Goal: Transaction & Acquisition: Purchase product/service

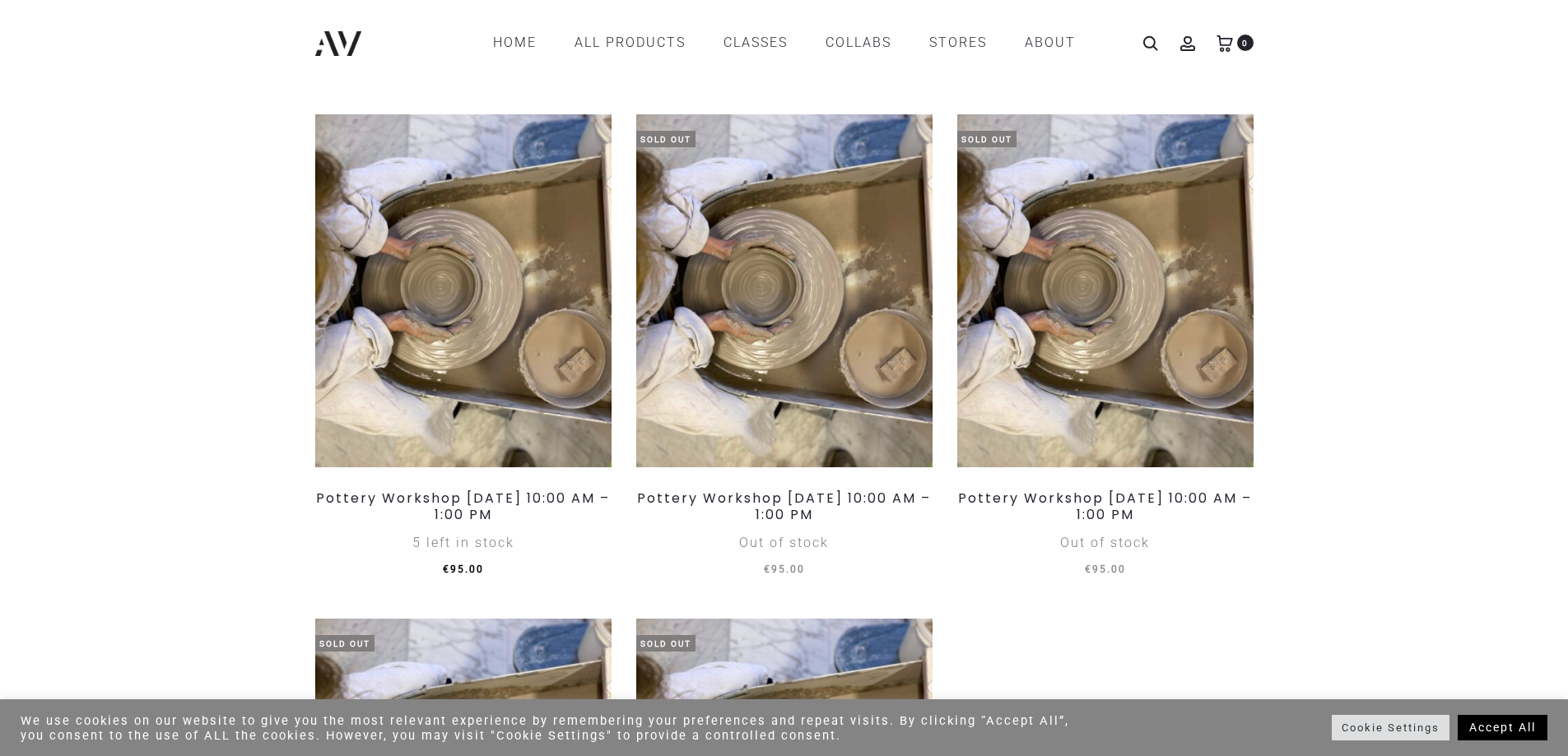
scroll to position [1564, 0]
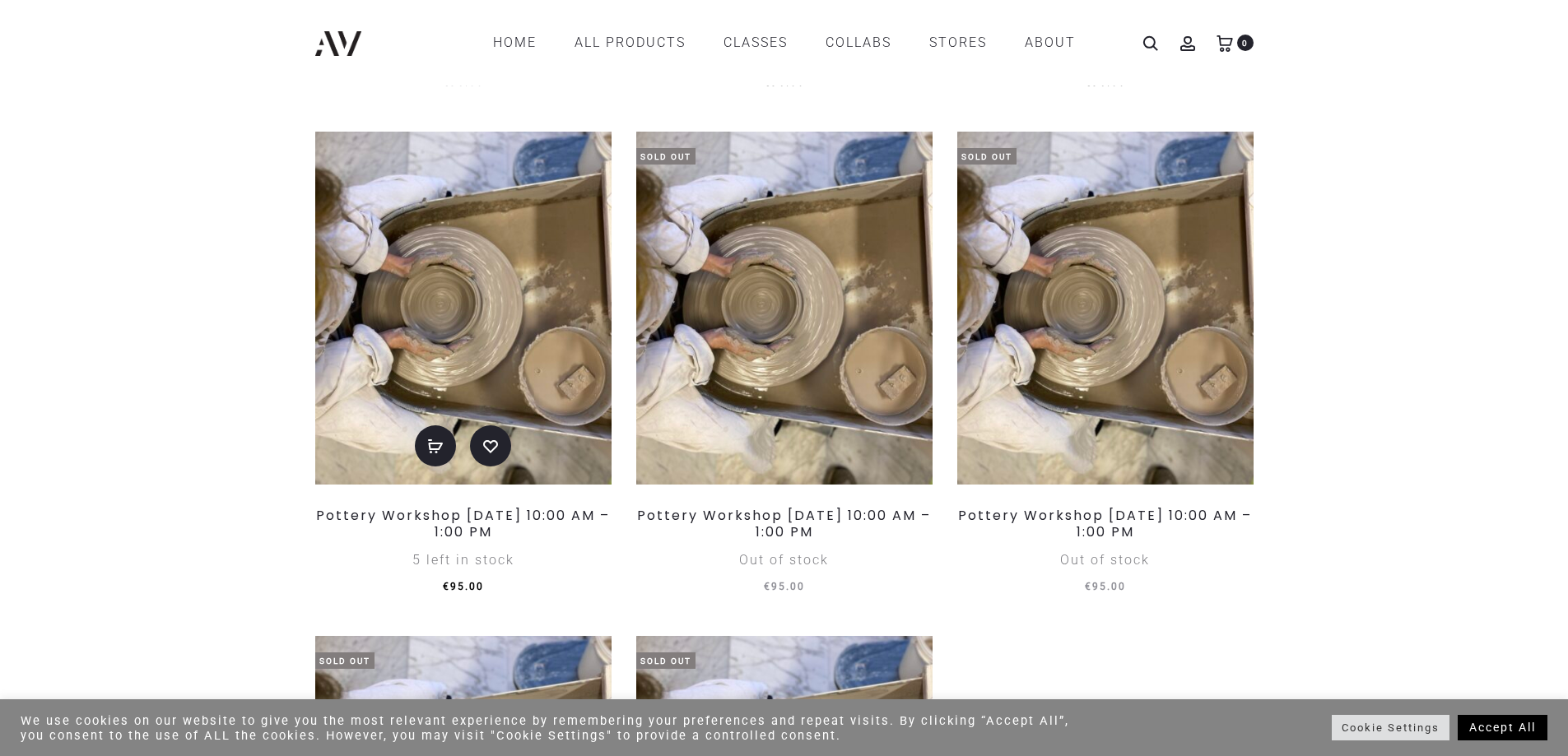
click at [482, 296] on img at bounding box center [463, 307] width 296 height 353
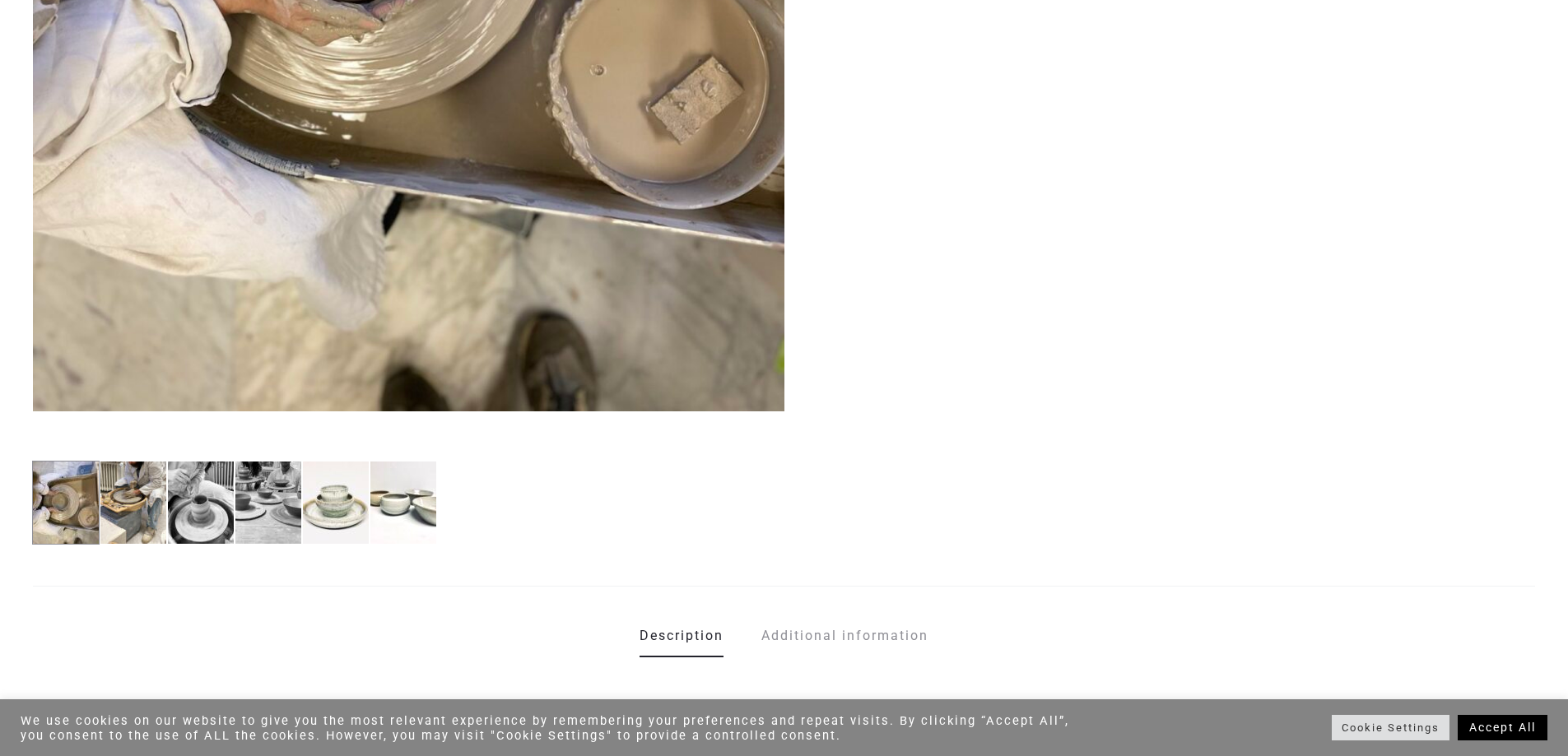
scroll to position [905, 0]
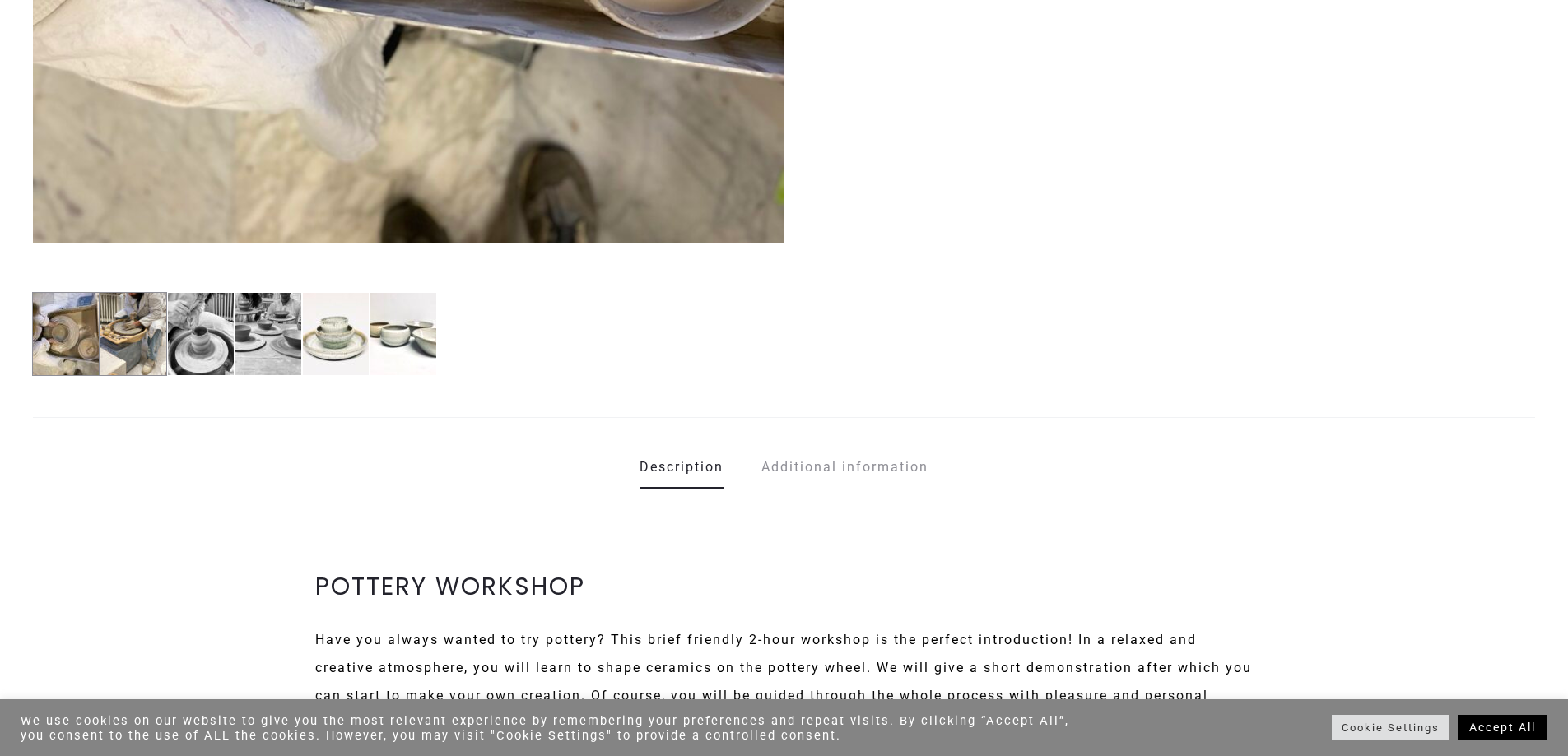
click at [104, 307] on img at bounding box center [134, 333] width 67 height 84
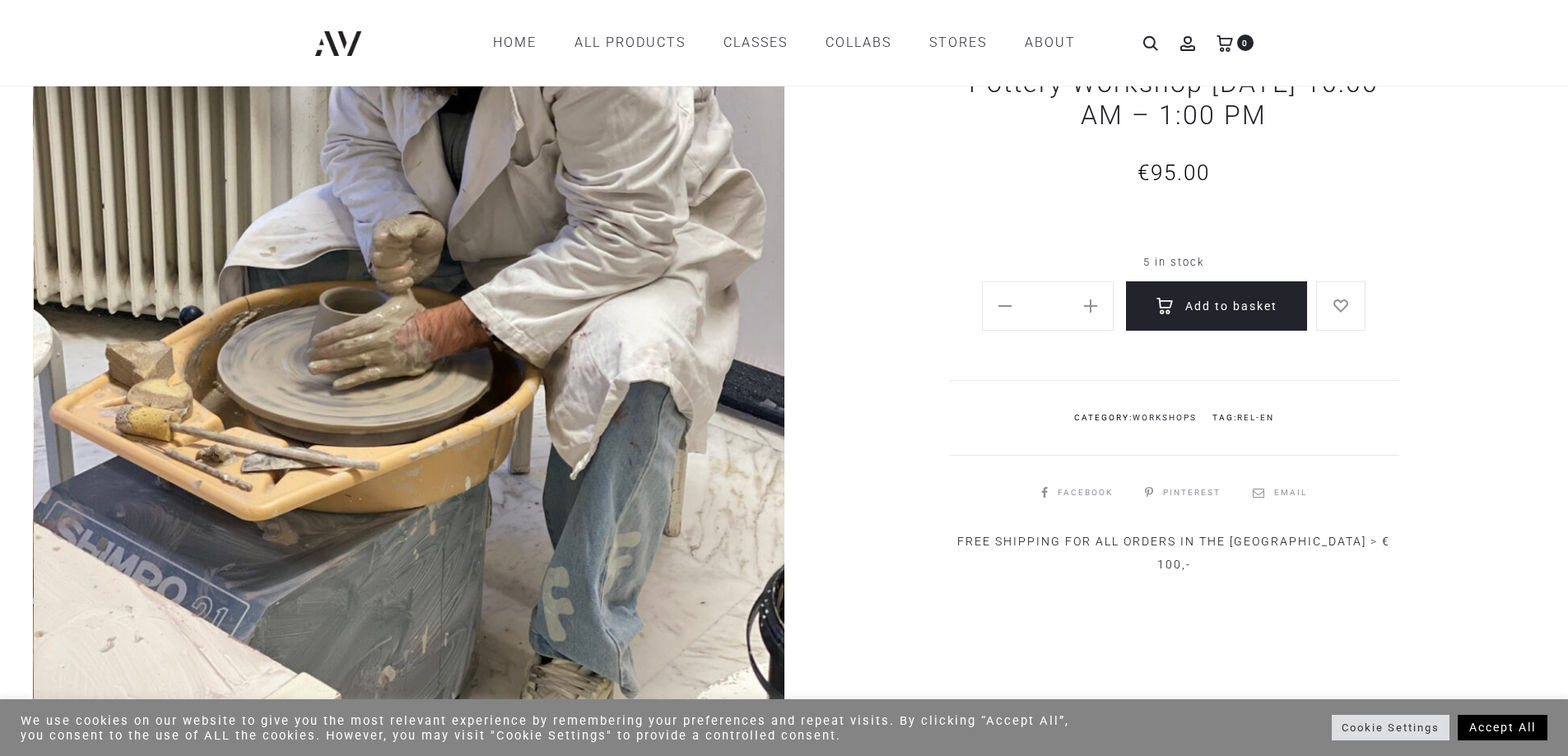
scroll to position [83, 0]
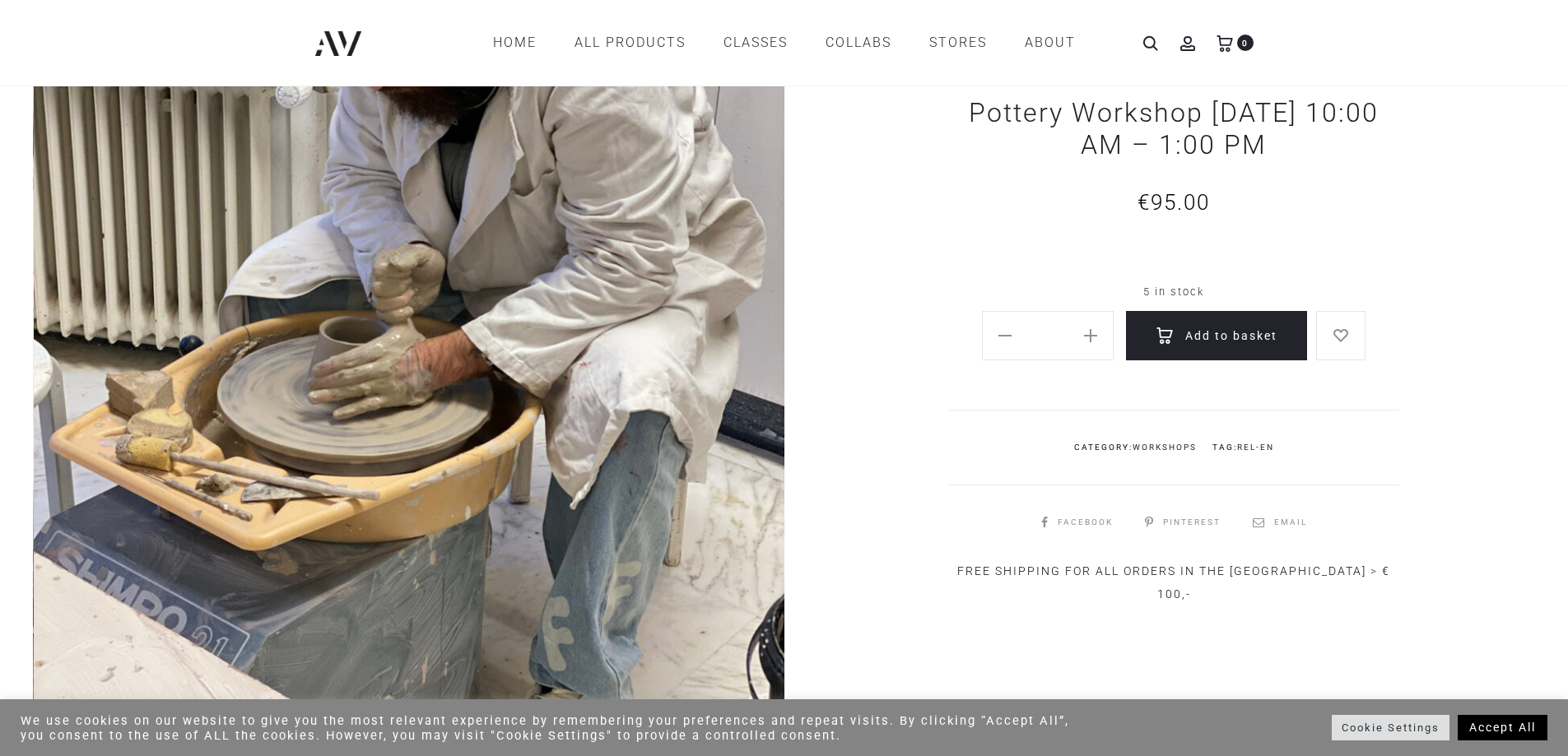
click at [527, 400] on img at bounding box center [409, 457] width 751 height 786
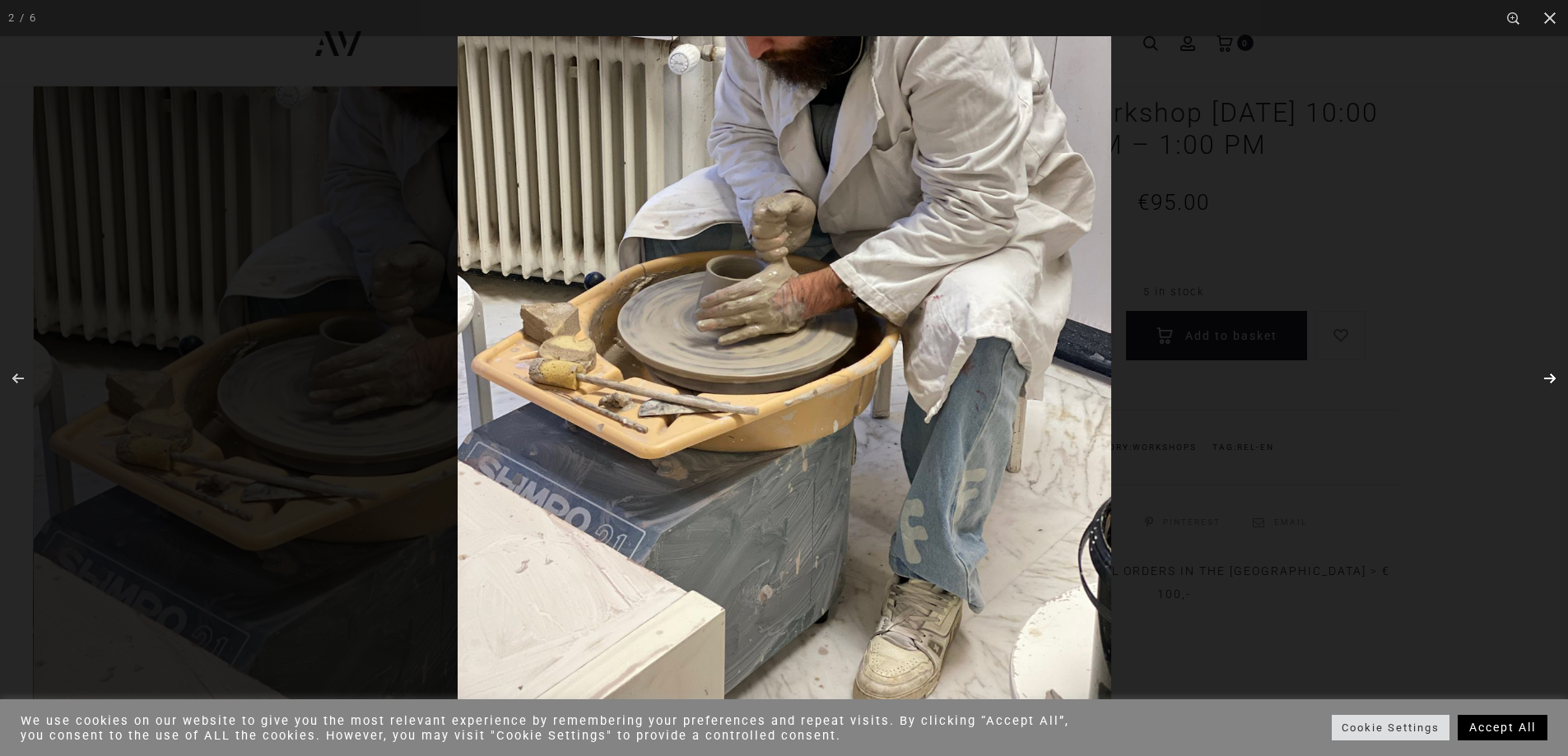
click at [1552, 372] on button "Next (arrow right)" at bounding box center [1539, 378] width 58 height 83
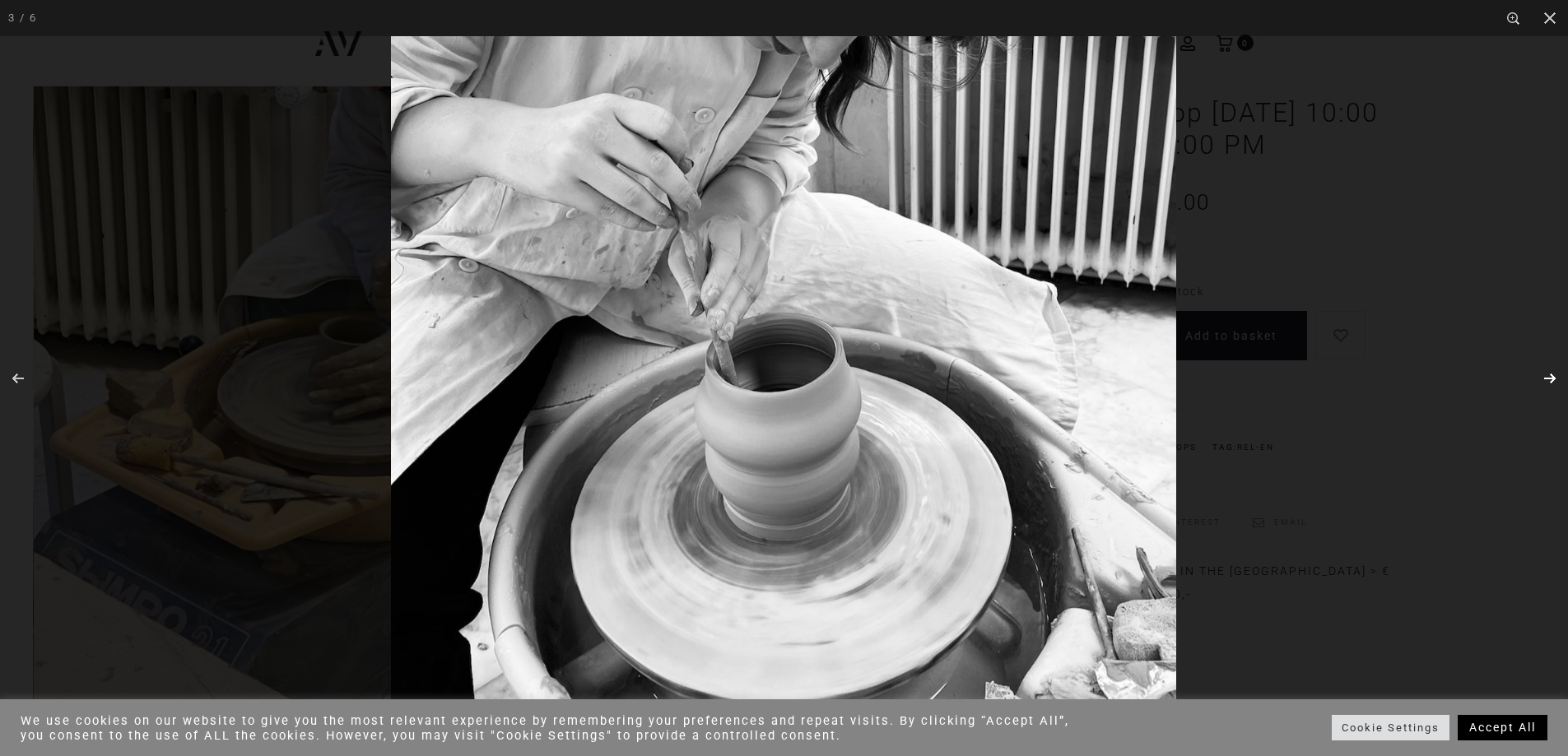
click at [1552, 372] on button "Next (arrow right)" at bounding box center [1539, 378] width 58 height 83
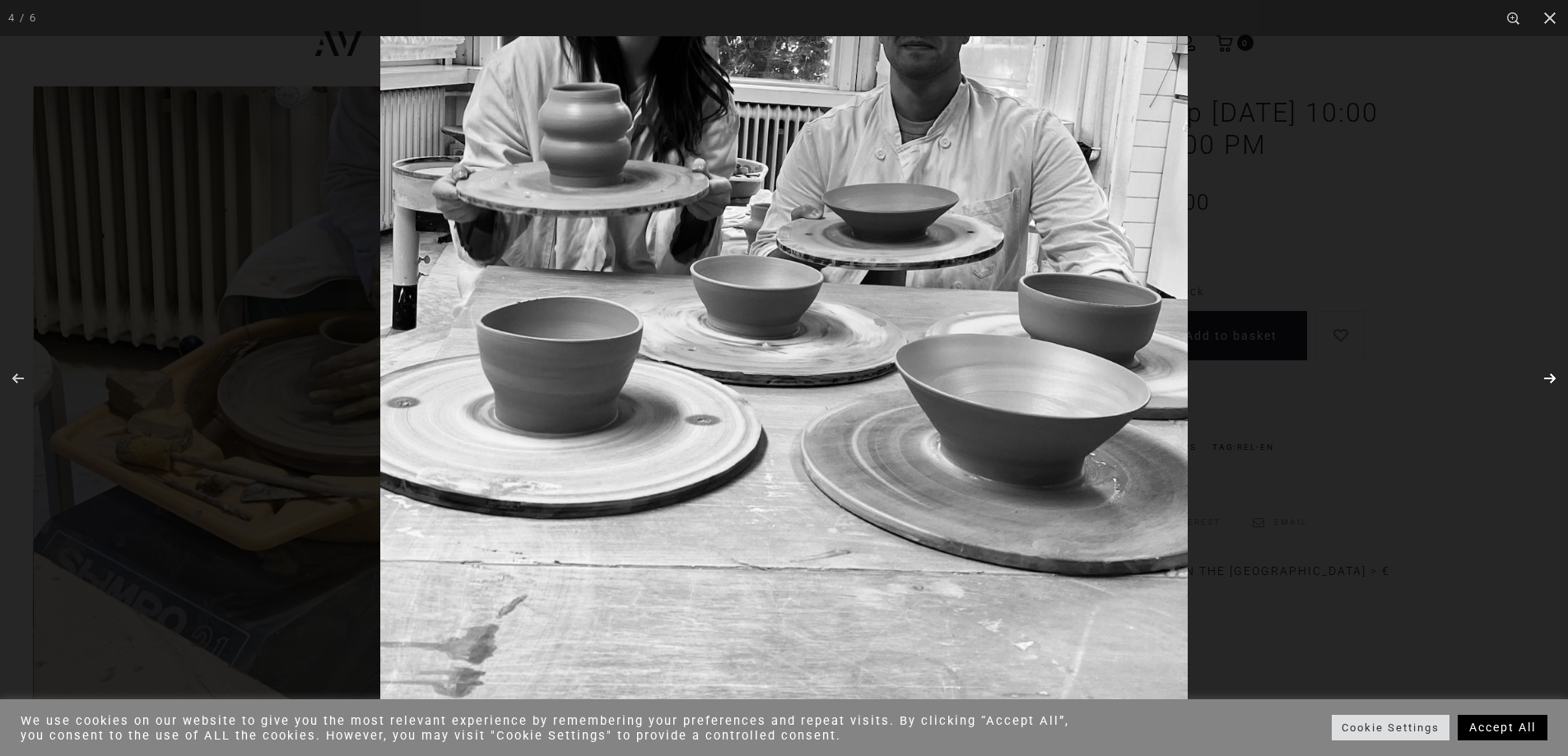
click at [1552, 372] on button "Next (arrow right)" at bounding box center [1539, 378] width 58 height 83
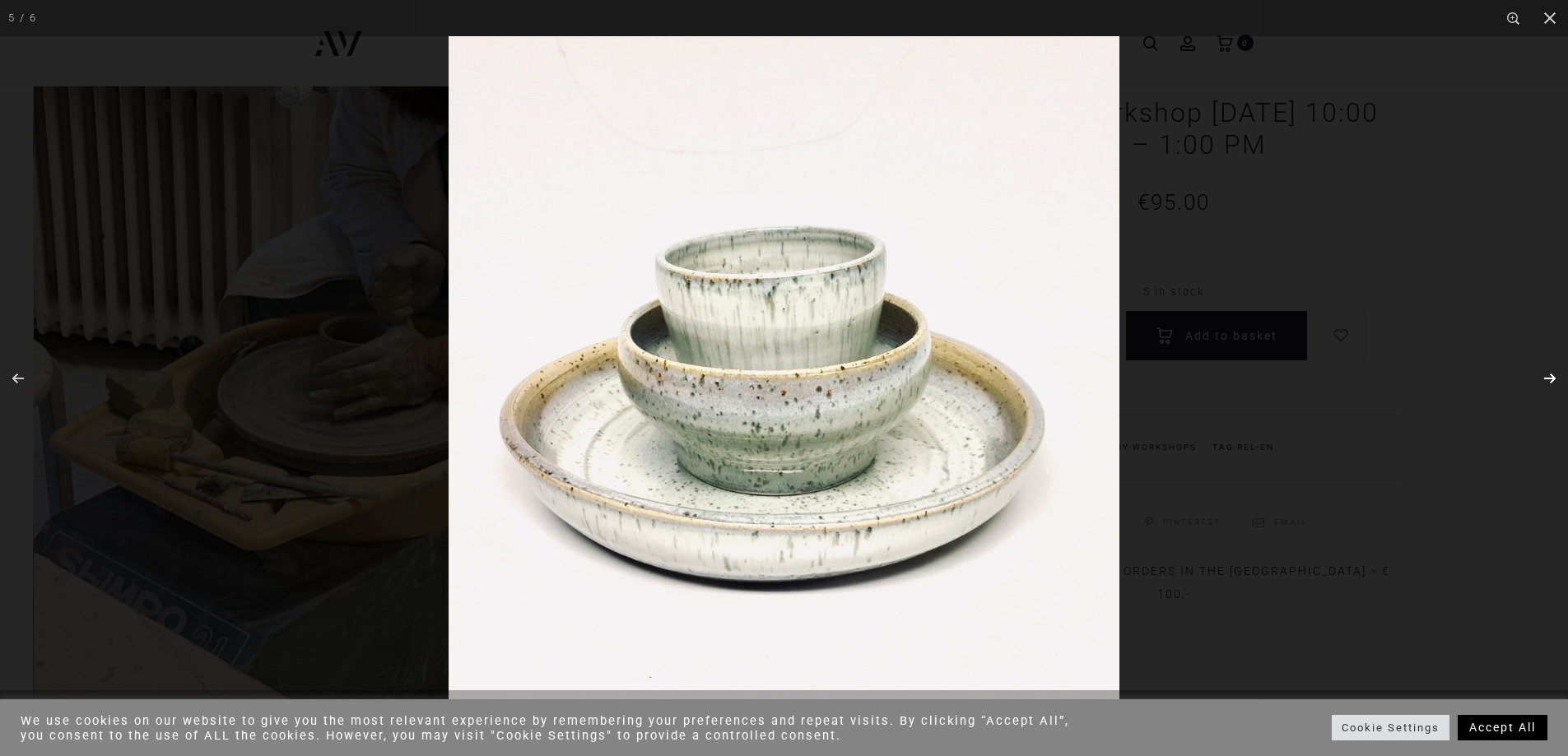
click at [1556, 381] on button "Next (arrow right)" at bounding box center [1539, 378] width 58 height 83
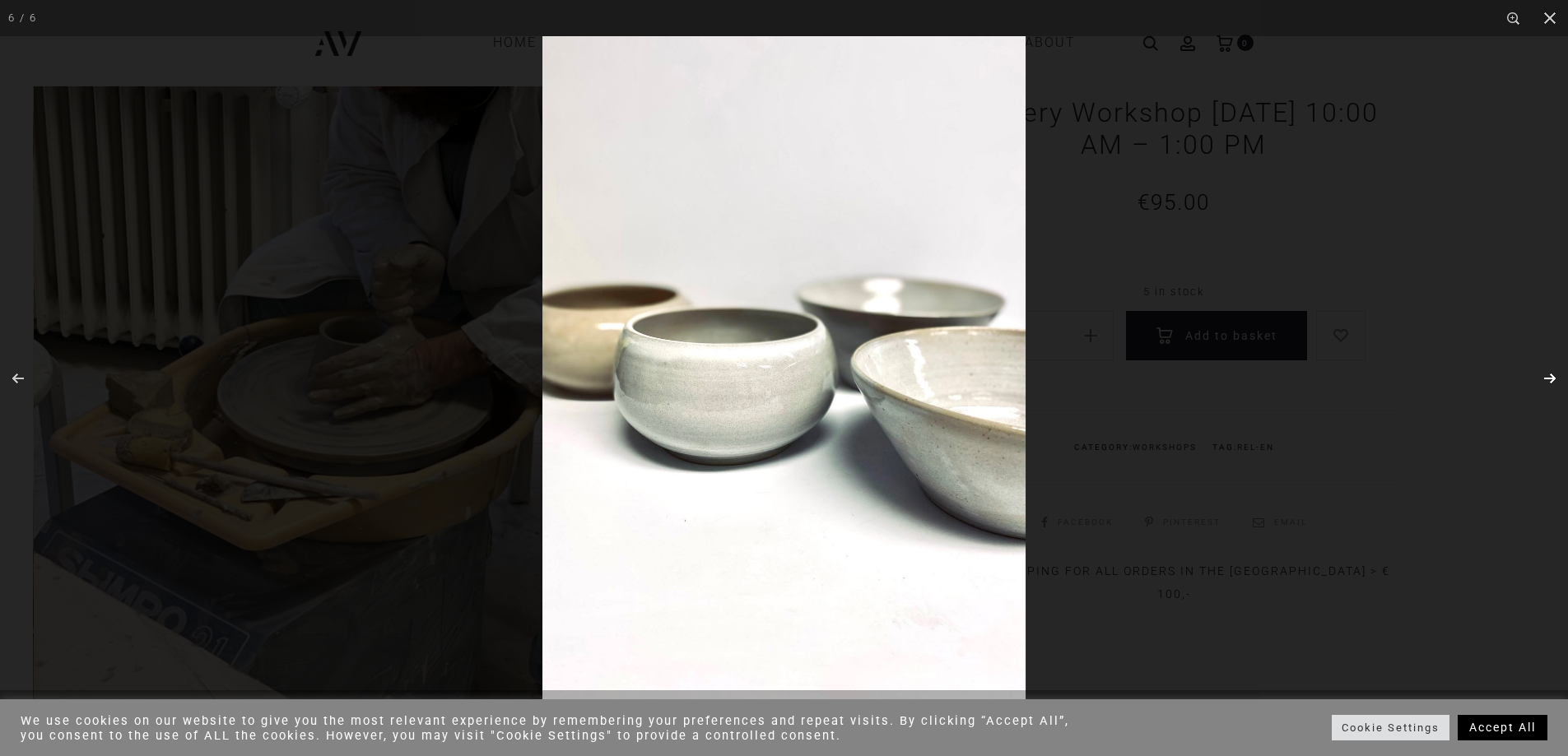
click at [1556, 381] on button "Next (arrow right)" at bounding box center [1539, 378] width 58 height 83
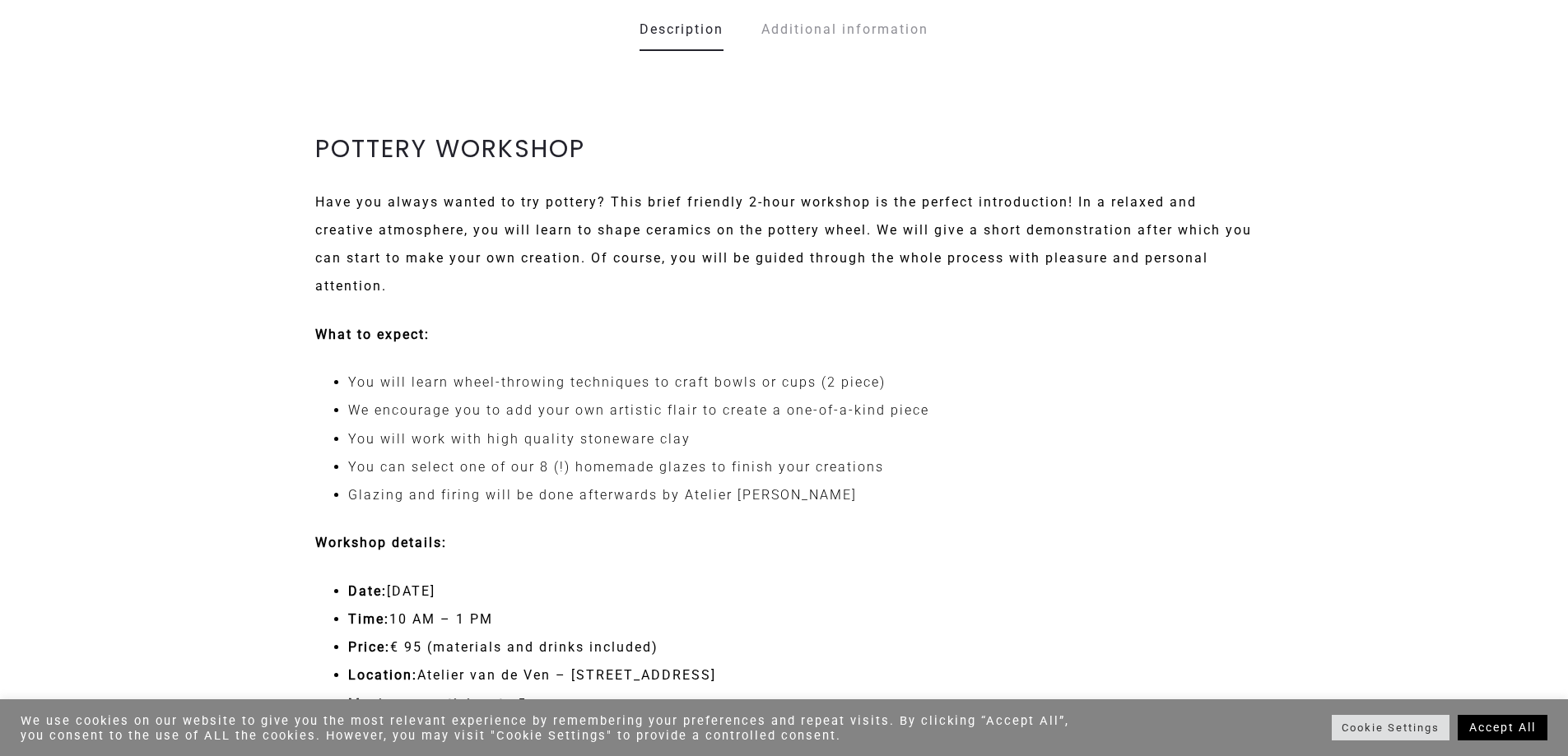
scroll to position [1399, 0]
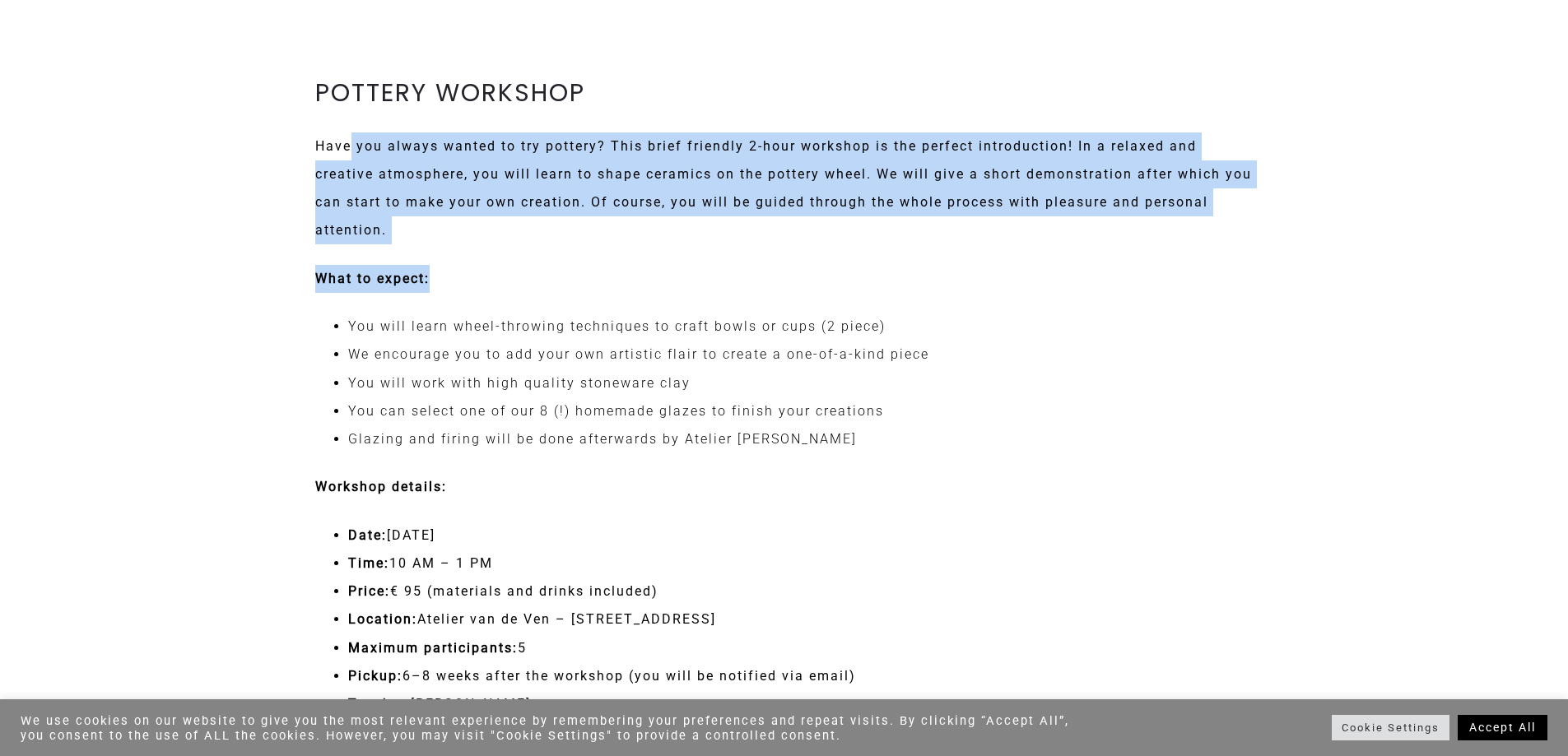
drag, startPoint x: 347, startPoint y: 149, endPoint x: 1033, endPoint y: 251, distance: 693.5
click at [1033, 251] on div "POTTERY WORKSHOP Have you always wanted to try pottery? This brief friendly 2-h…" at bounding box center [784, 559] width 963 height 1043
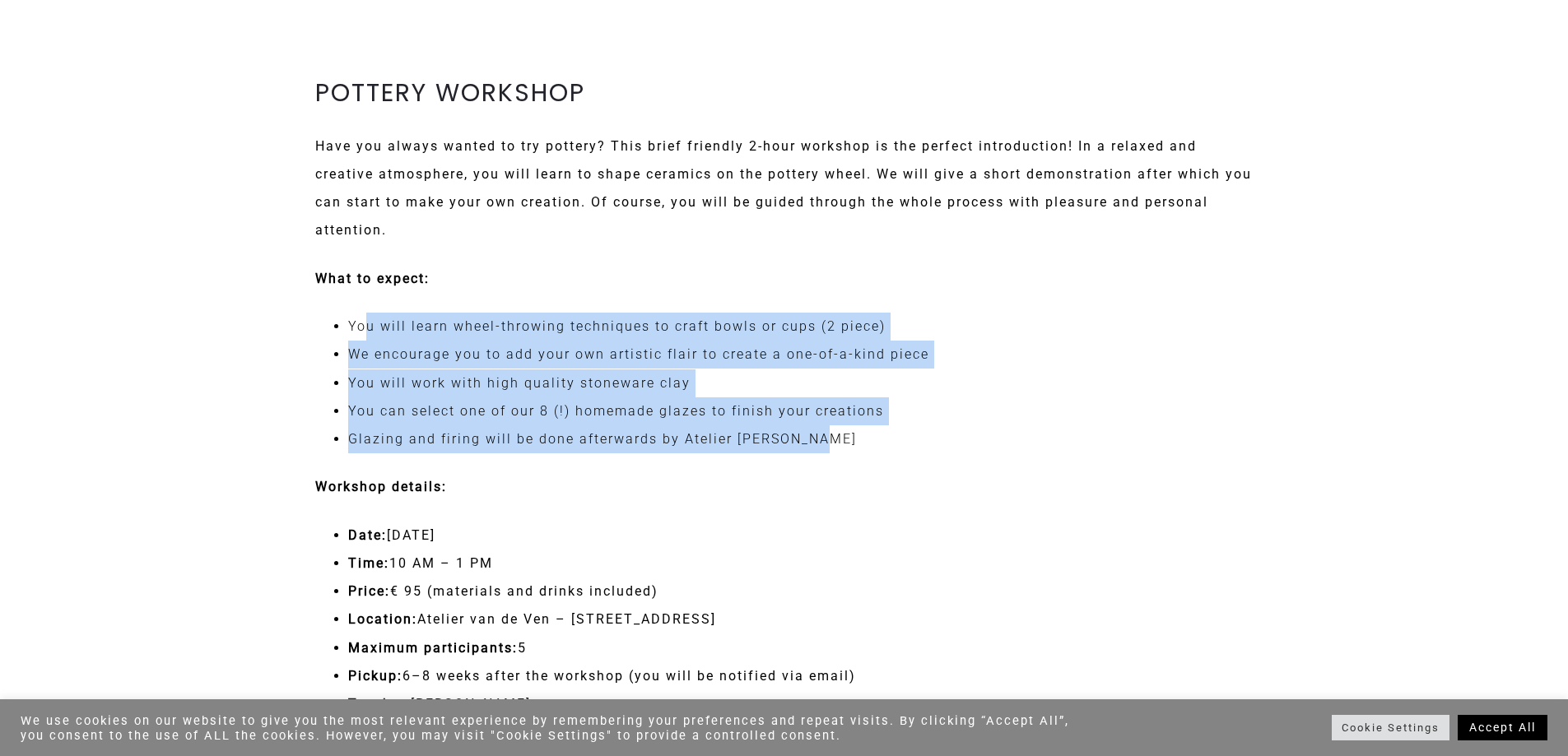
drag, startPoint x: 366, startPoint y: 329, endPoint x: 882, endPoint y: 429, distance: 525.6
click at [882, 429] on ul "You will learn wheel-throwing techniques to craft bowls or cups (2 piece) We en…" at bounding box center [784, 383] width 939 height 140
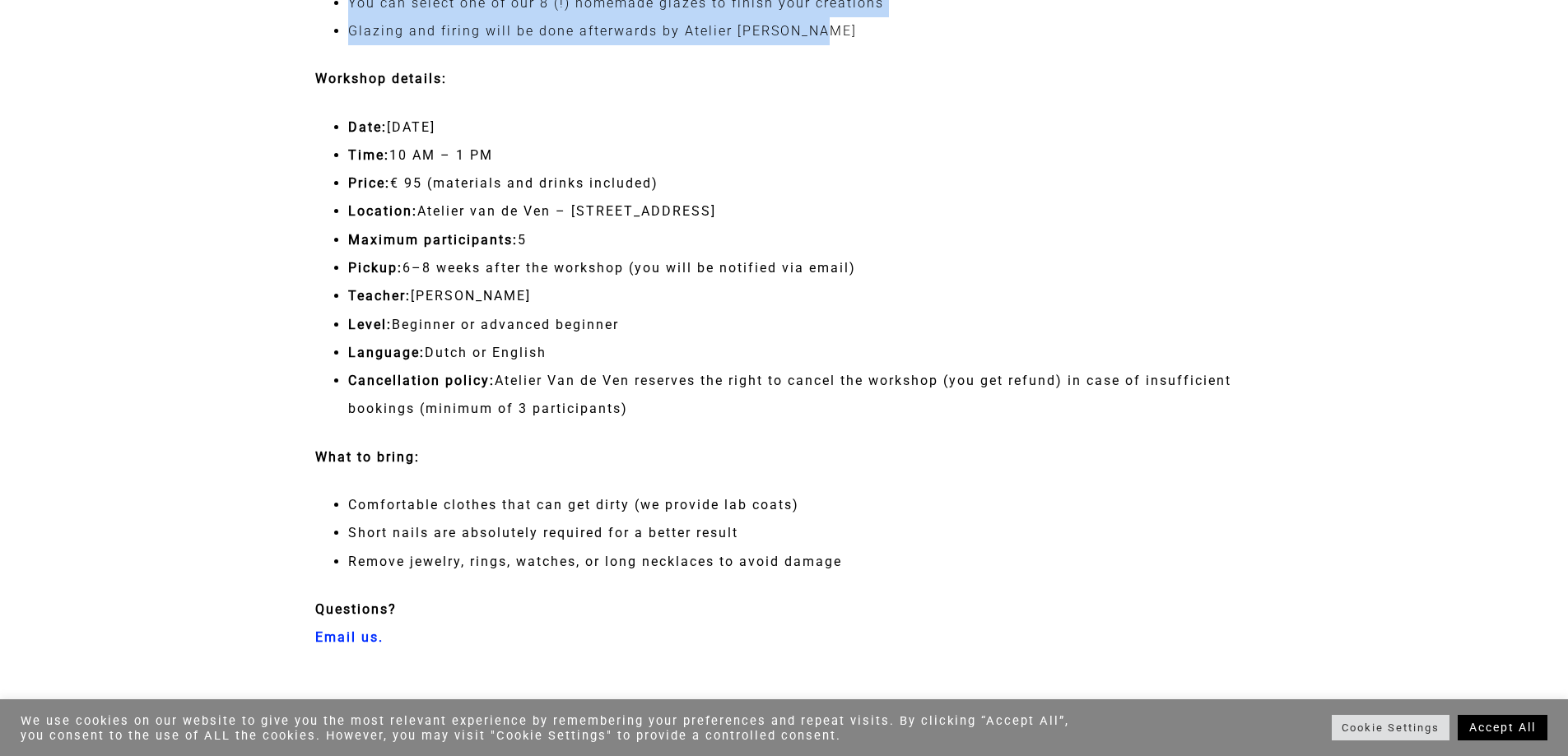
scroll to position [1810, 0]
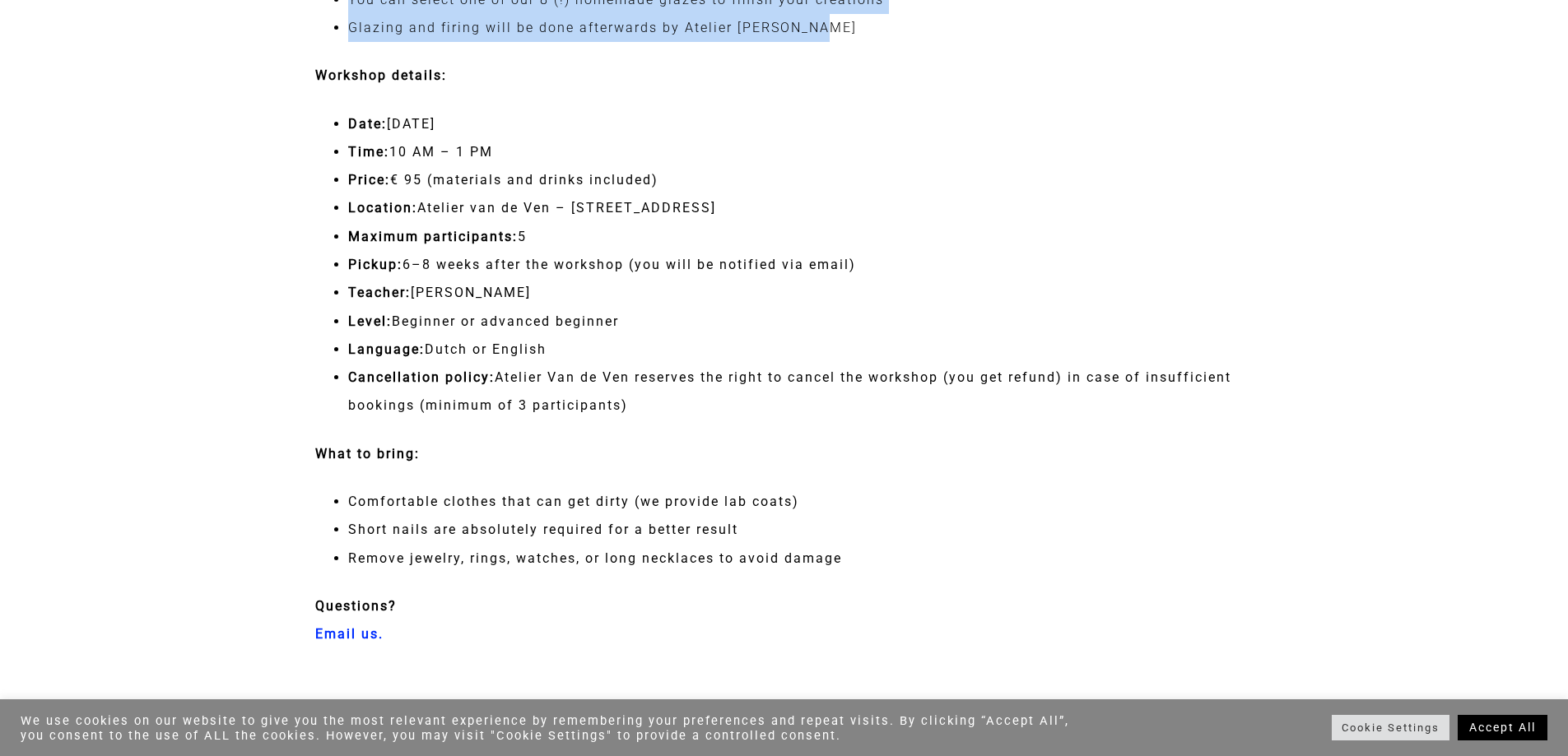
drag, startPoint x: 389, startPoint y: 151, endPoint x: 518, endPoint y: 162, distance: 129.5
click at [518, 162] on li "Time: 10 AM – 1 PM" at bounding box center [800, 152] width 905 height 28
drag, startPoint x: 405, startPoint y: 186, endPoint x: 706, endPoint y: 166, distance: 301.7
click at [706, 166] on li "Price: € 95 (materials and drinks included)" at bounding box center [800, 180] width 905 height 28
drag, startPoint x: 470, startPoint y: 209, endPoint x: 818, endPoint y: 204, distance: 348.0
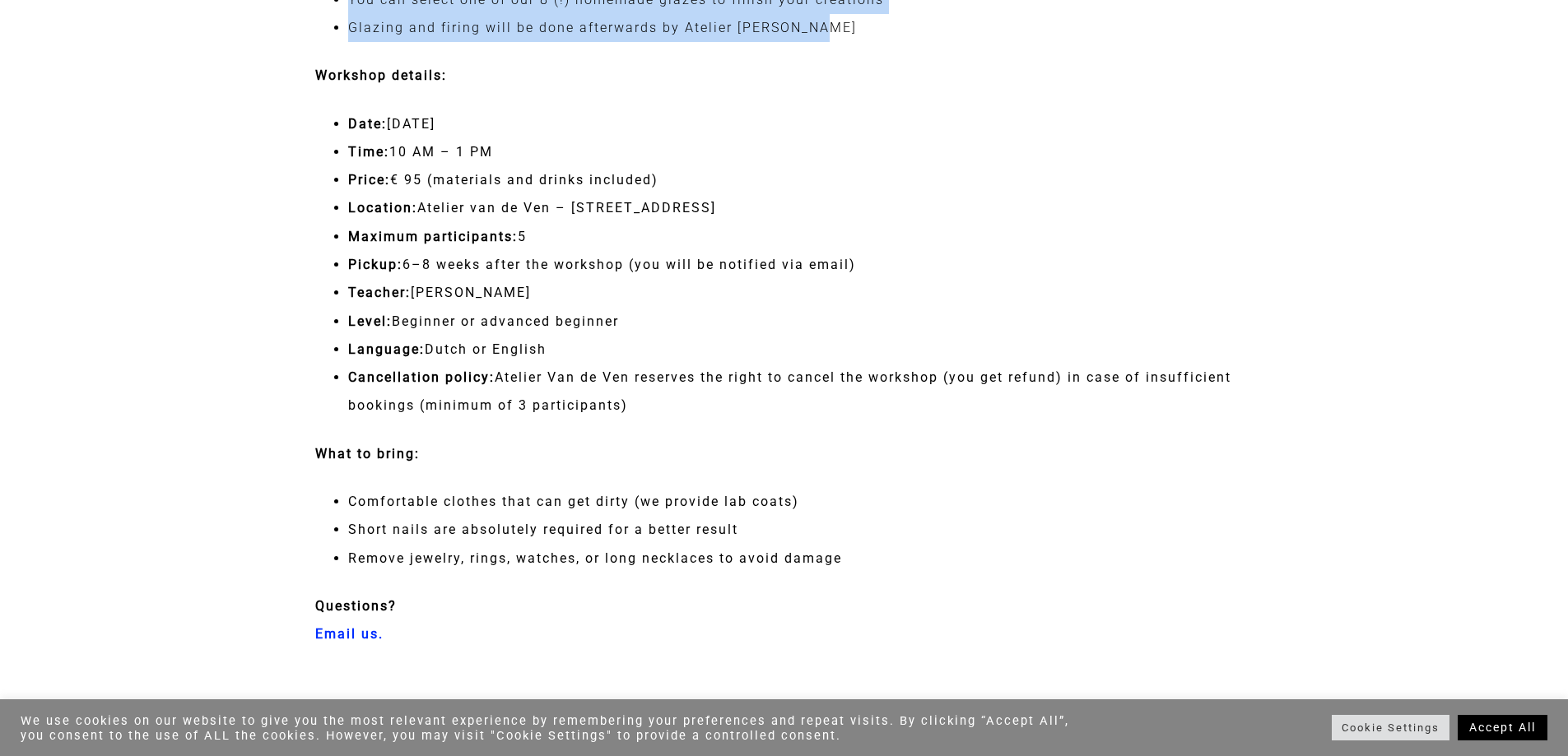
click at [818, 204] on li "Location: Atelier van de Ven – Oudedijk 7, 3062 AB Rotterdam" at bounding box center [800, 207] width 905 height 28
click at [754, 207] on li "Location: Atelier van de Ven – Oudedijk 7, 3062 AB Rotterdam" at bounding box center [800, 207] width 905 height 28
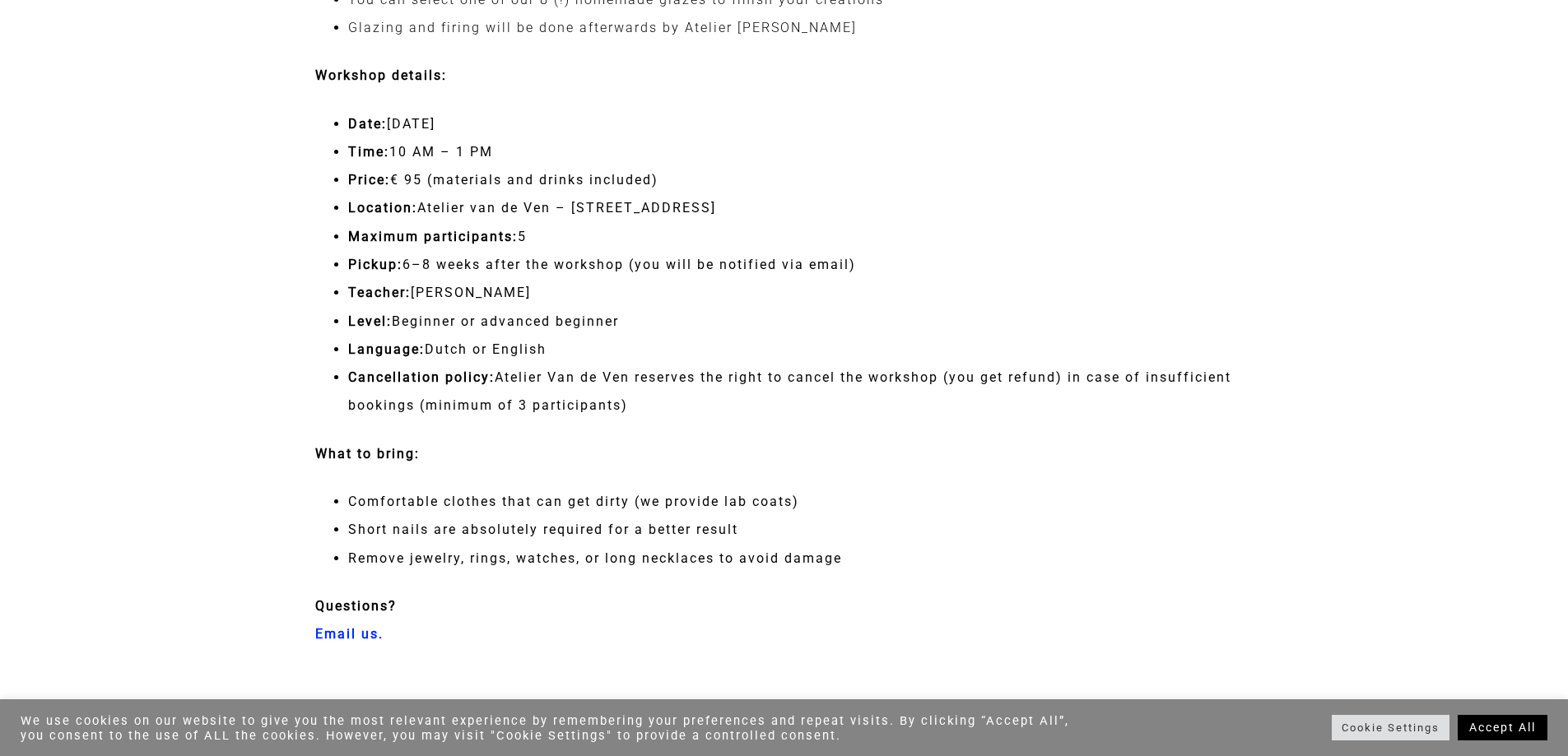
drag, startPoint x: 576, startPoint y: 208, endPoint x: 841, endPoint y: 212, distance: 265.0
click at [841, 212] on li "Location: Atelier van de Ven – Oudedijk 7, 3062 AB Rotterdam" at bounding box center [800, 207] width 905 height 28
copy li "Oudedijk 7, 3062 AB Rotterdam"
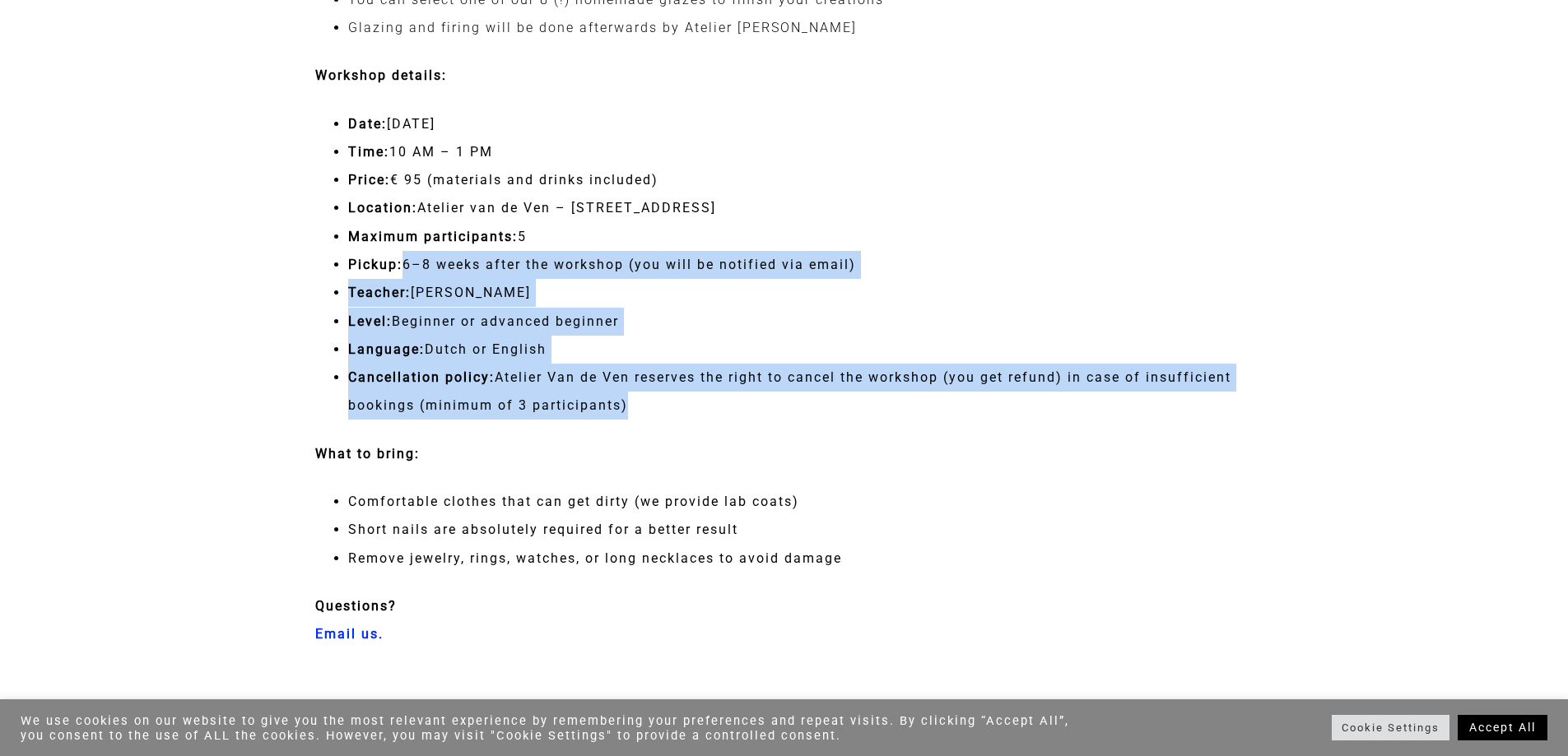
drag, startPoint x: 402, startPoint y: 264, endPoint x: 633, endPoint y: 397, distance: 266.6
click at [633, 397] on ul "Date: October 11th Time: 10 AM – 1 PM Price: € 95 (materials and drinks include…" at bounding box center [784, 265] width 939 height 310
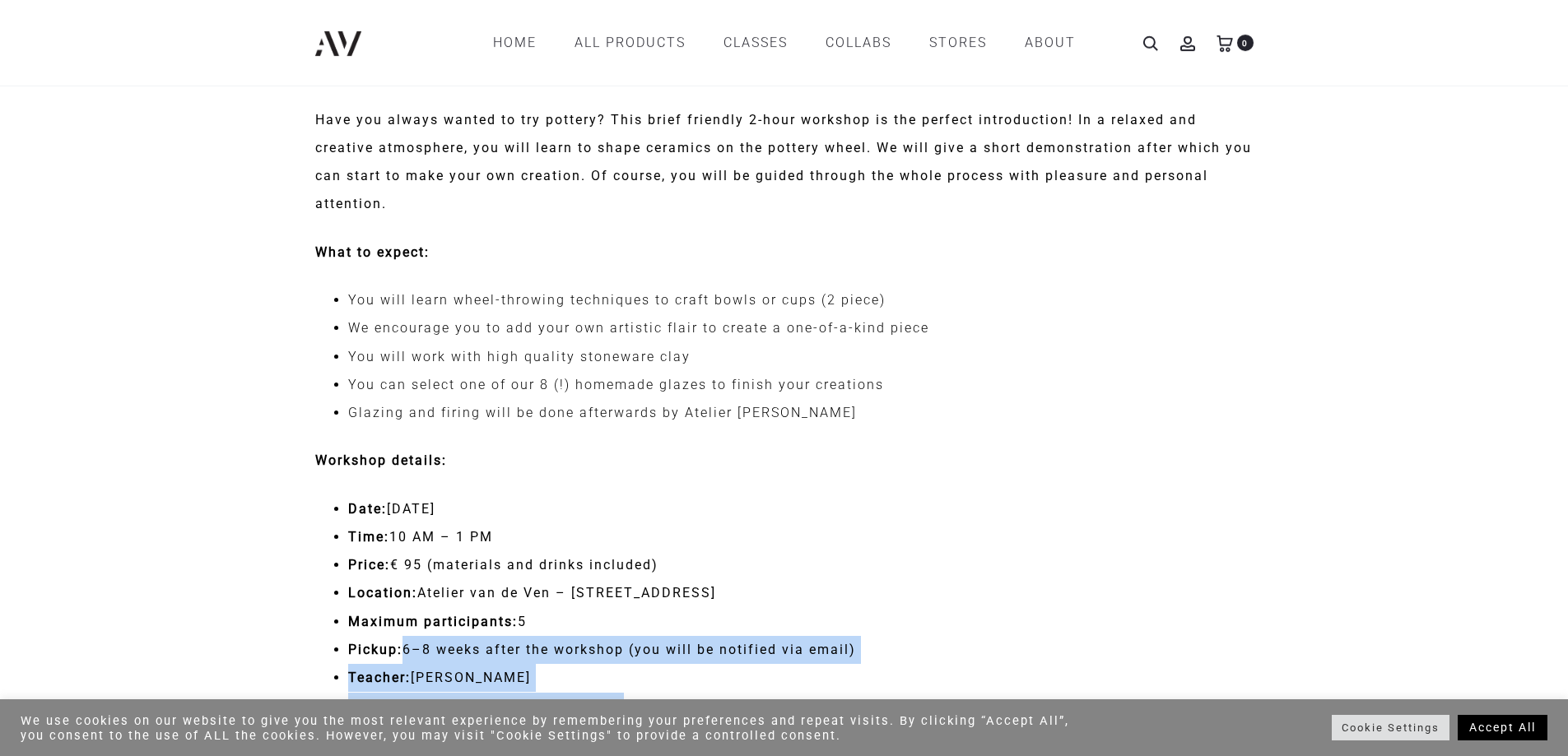
scroll to position [1399, 0]
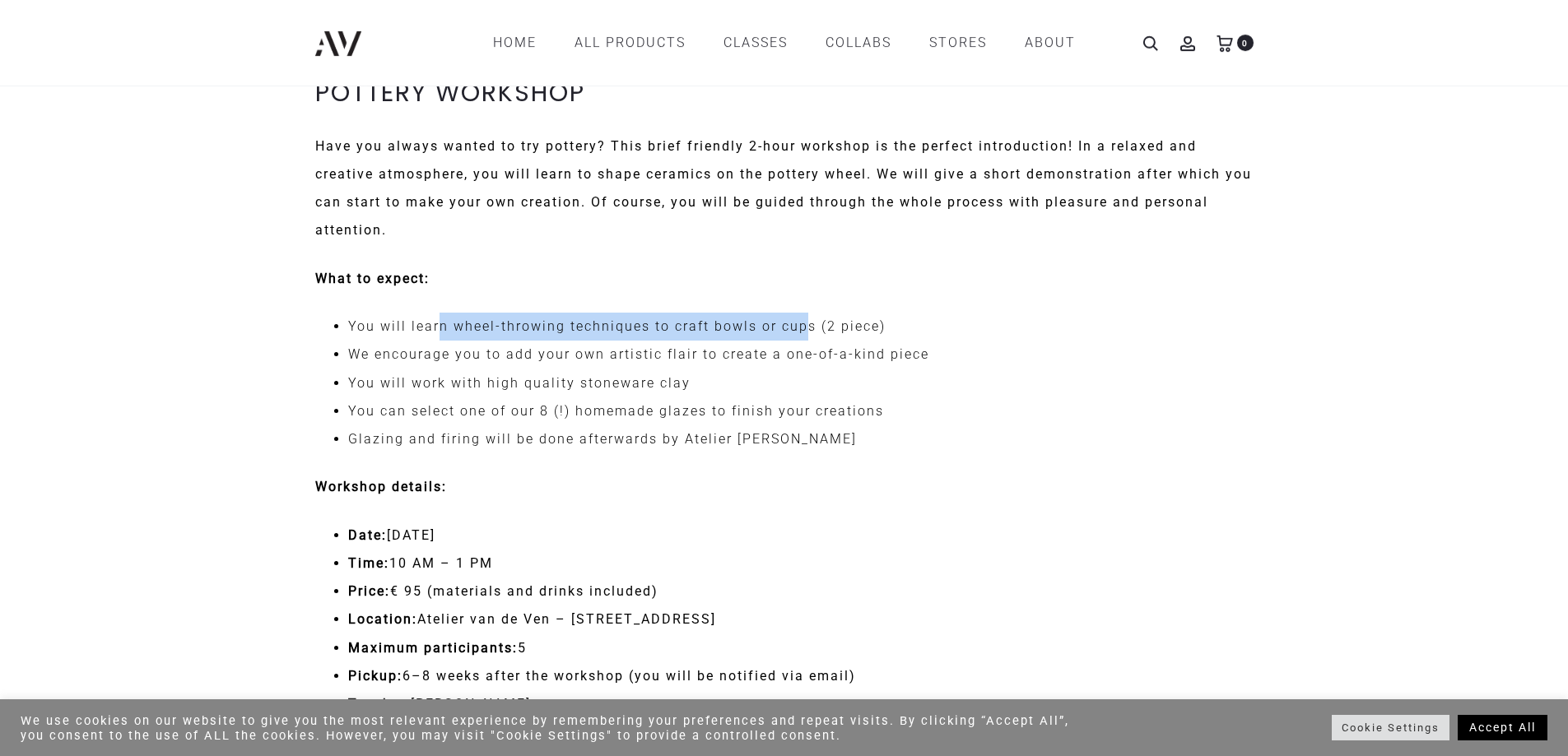
drag, startPoint x: 439, startPoint y: 329, endPoint x: 807, endPoint y: 320, distance: 368.1
click at [807, 320] on li "You will learn wheel-throwing techniques to craft bowls or cups (2 piece)" at bounding box center [800, 327] width 905 height 28
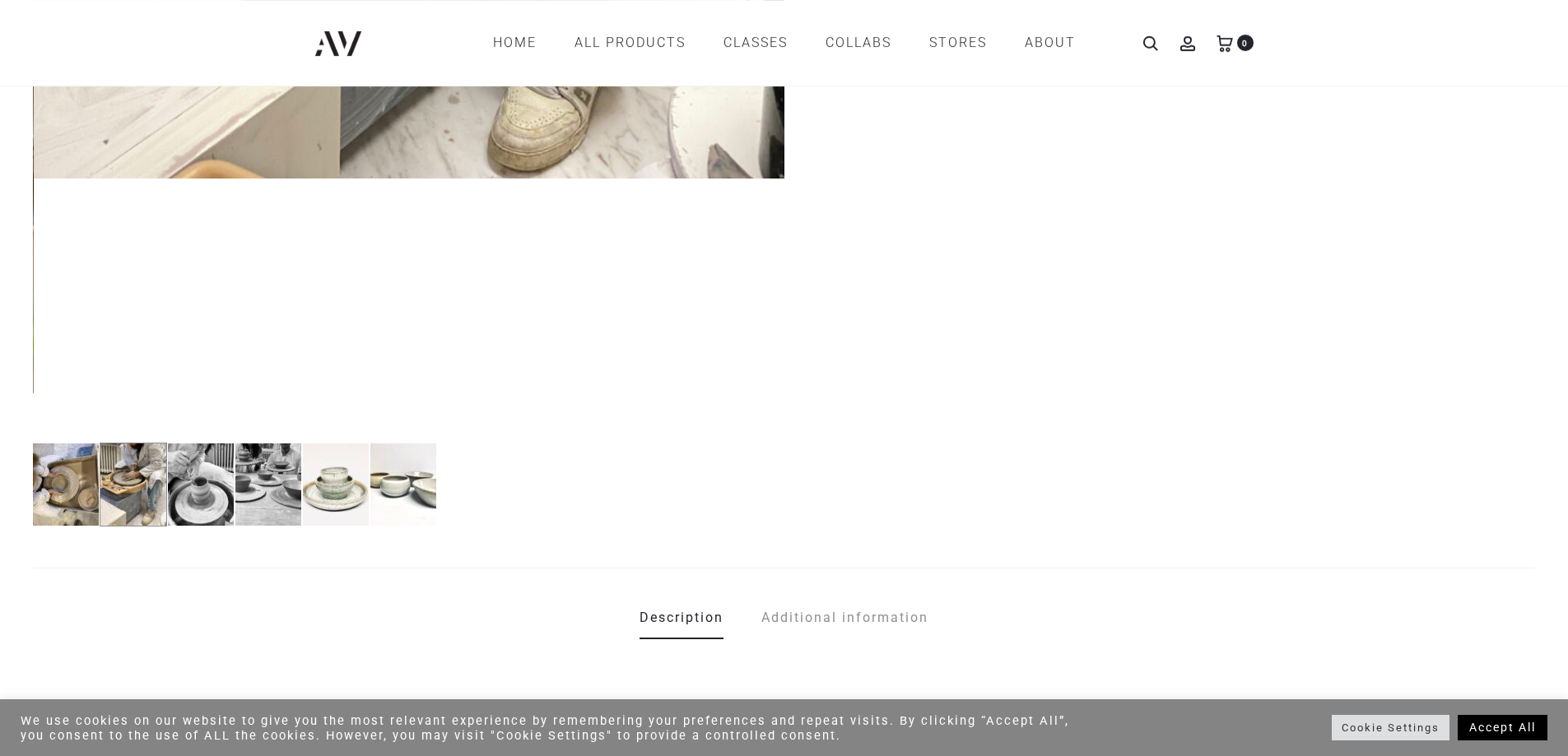
scroll to position [823, 0]
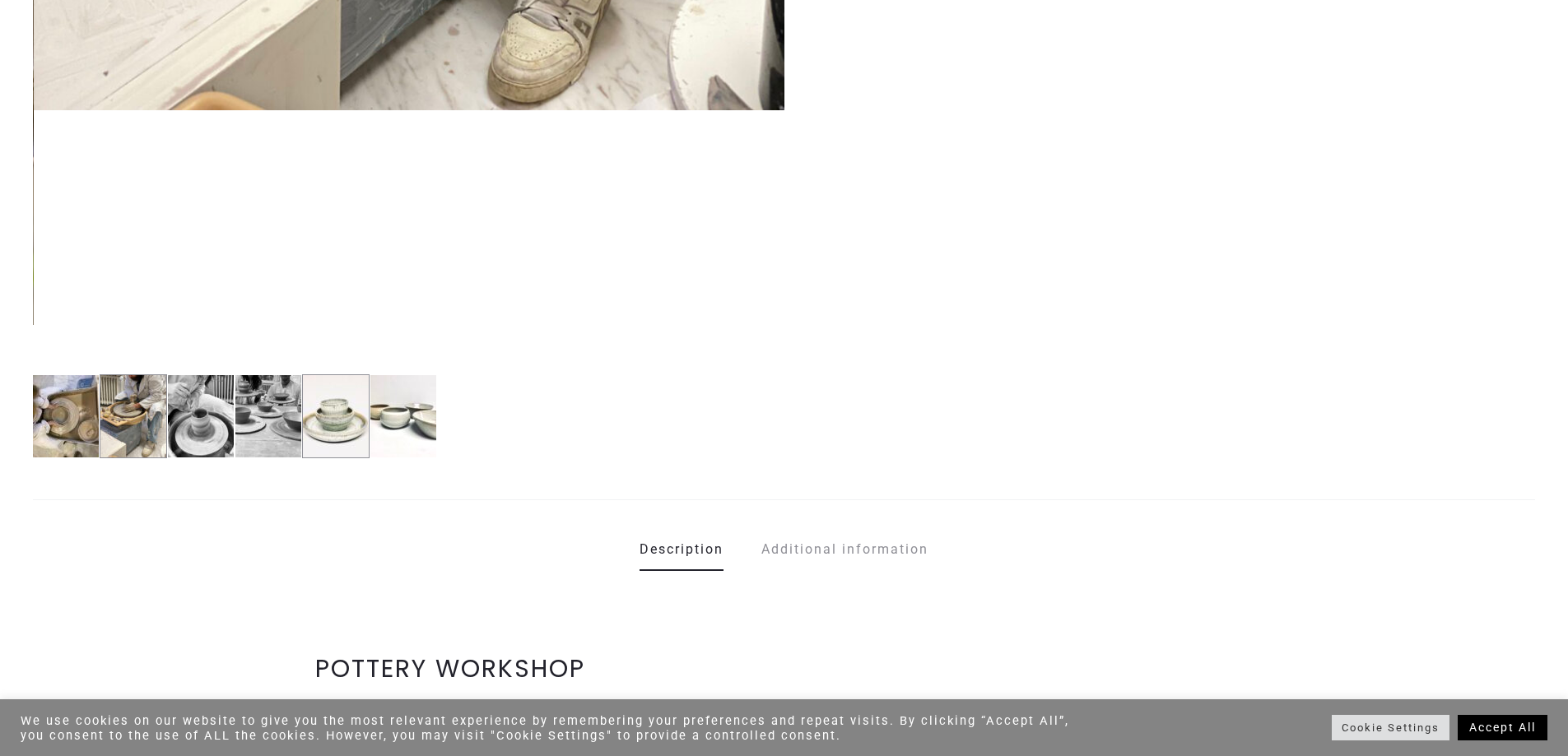
click at [335, 428] on img at bounding box center [335, 416] width 67 height 84
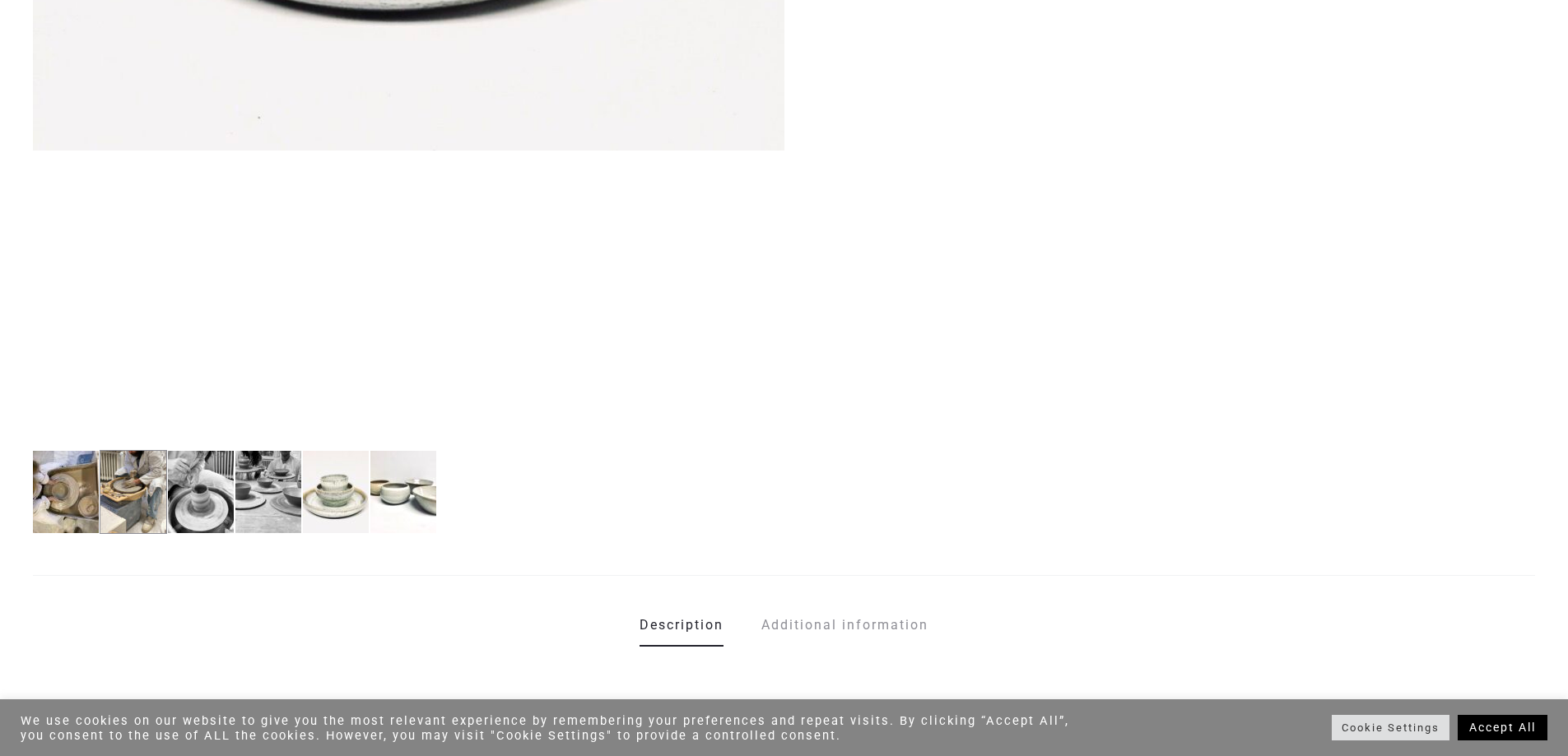
scroll to position [658, 0]
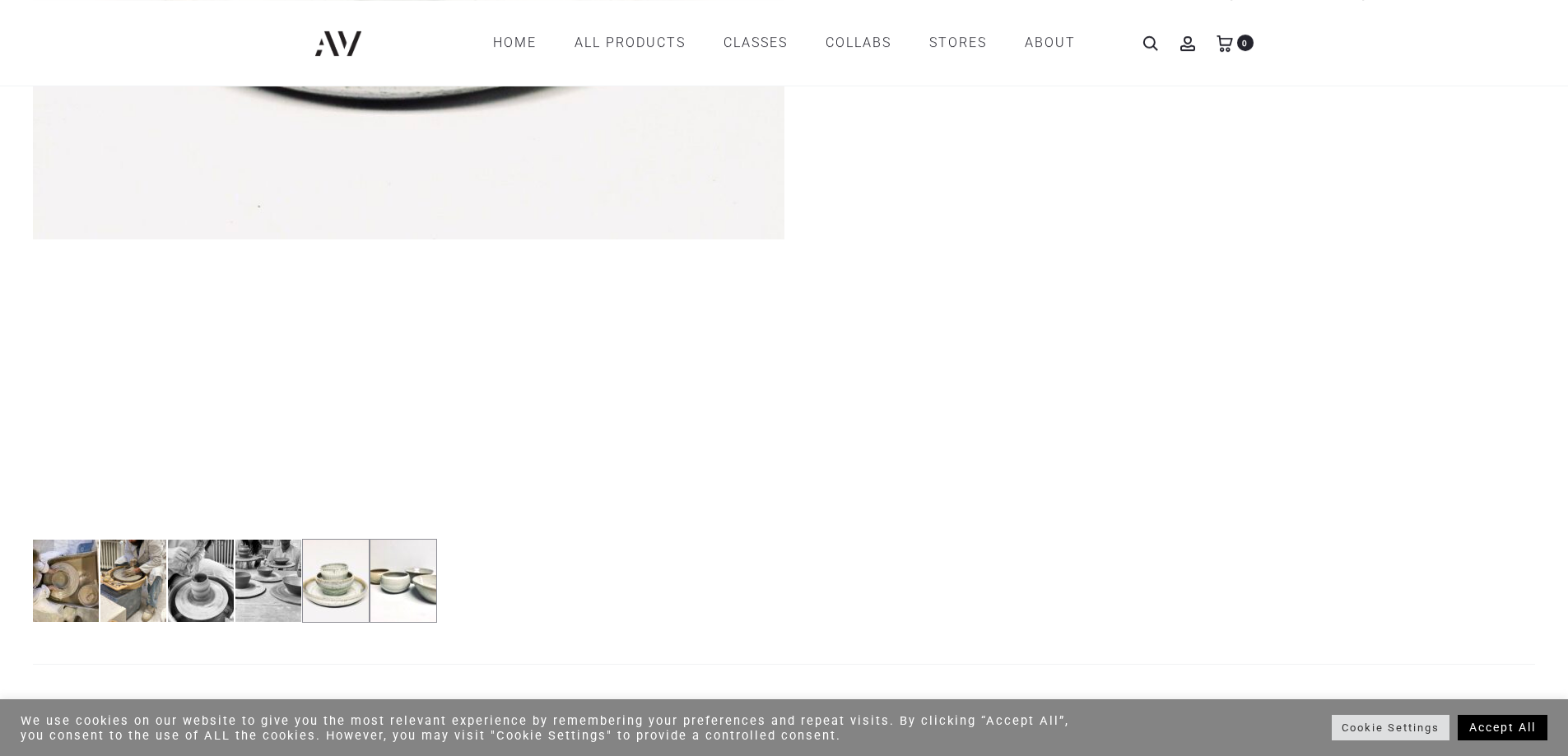
click at [393, 596] on img at bounding box center [404, 580] width 67 height 84
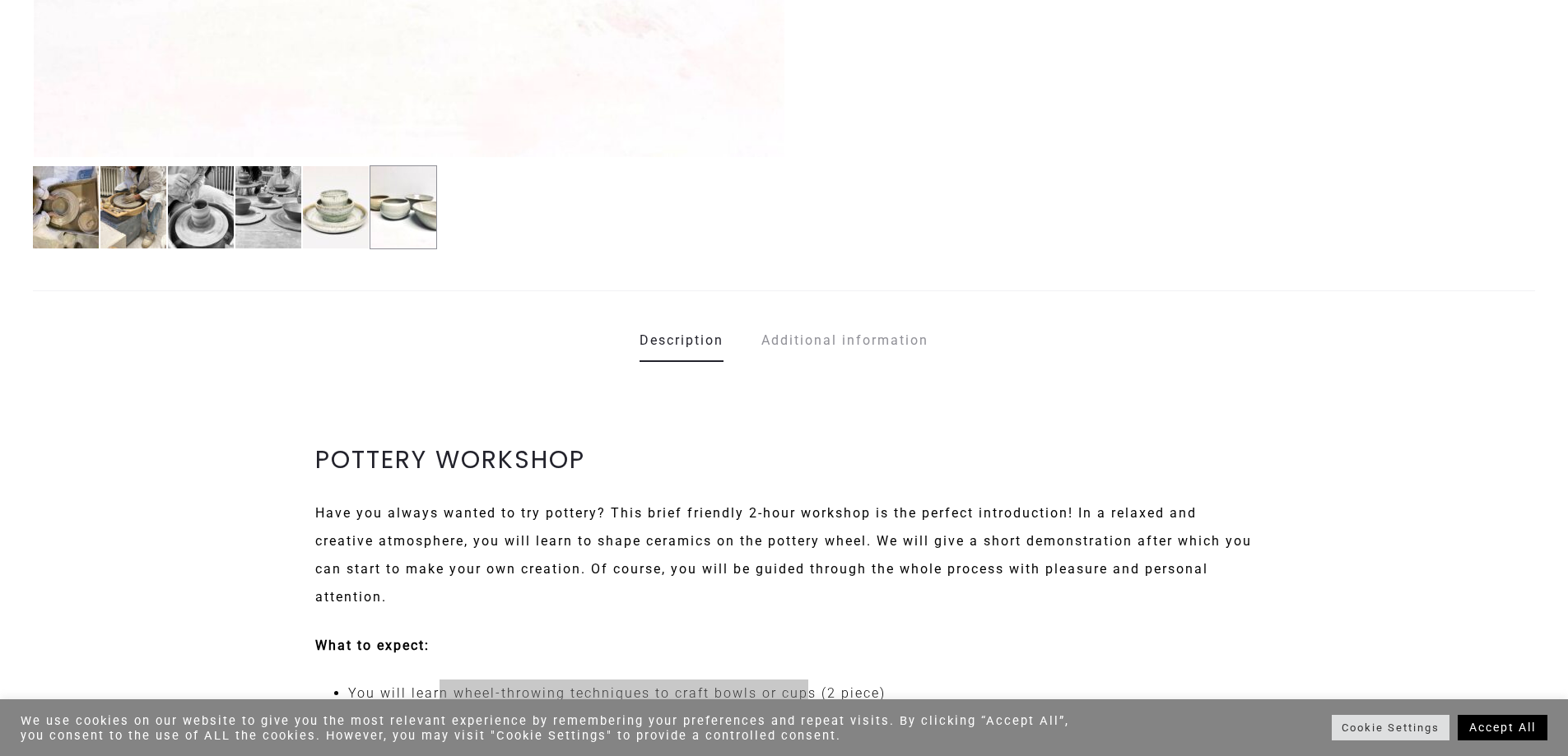
scroll to position [1234, 0]
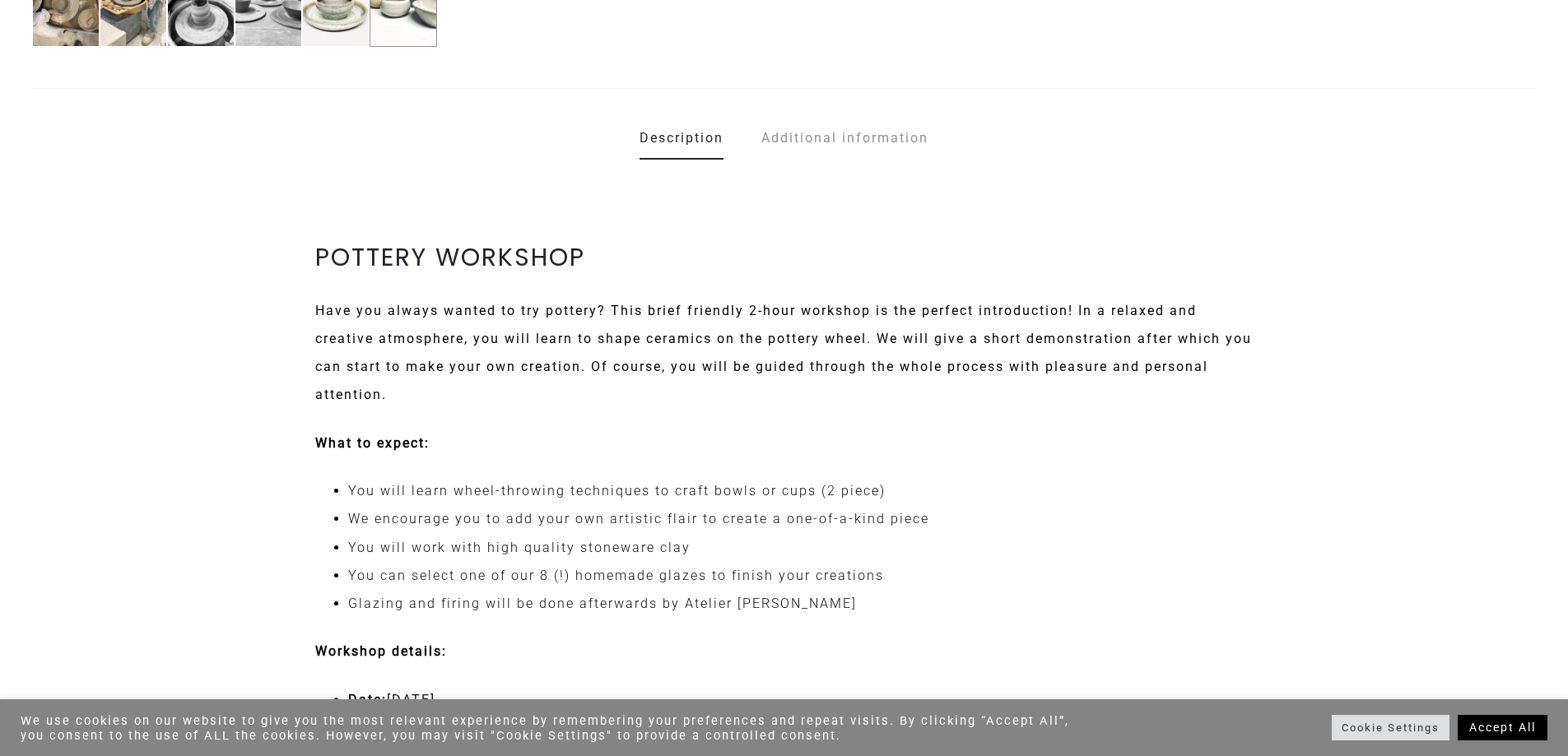
click at [761, 520] on li "We encourage you to add your own artistic flair to create a one-of-a-kind piece" at bounding box center [800, 519] width 905 height 28
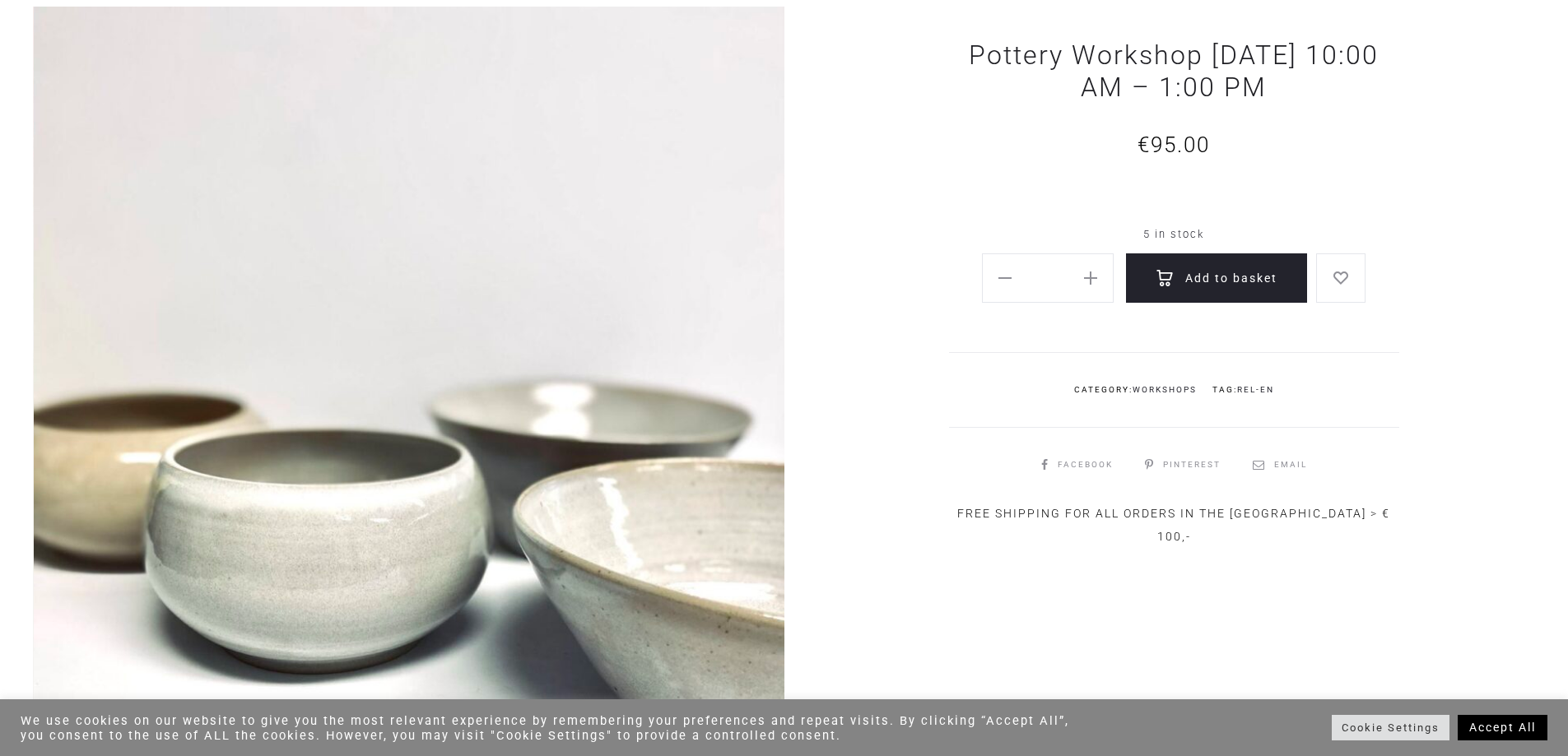
scroll to position [0, 0]
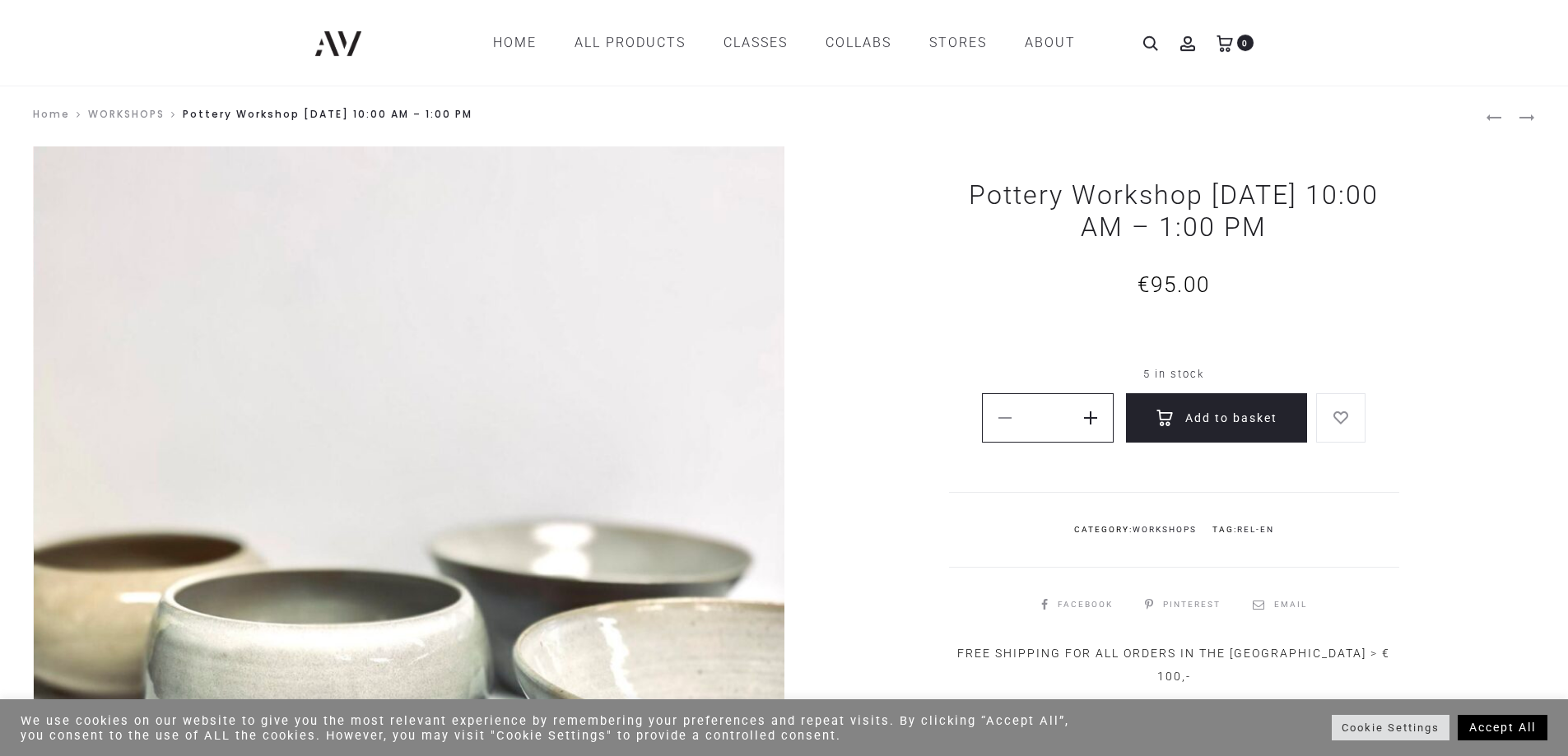
click at [1088, 423] on icon at bounding box center [1090, 418] width 13 height 13
type input "*"
click at [1213, 418] on button "Add to basket" at bounding box center [1216, 417] width 181 height 49
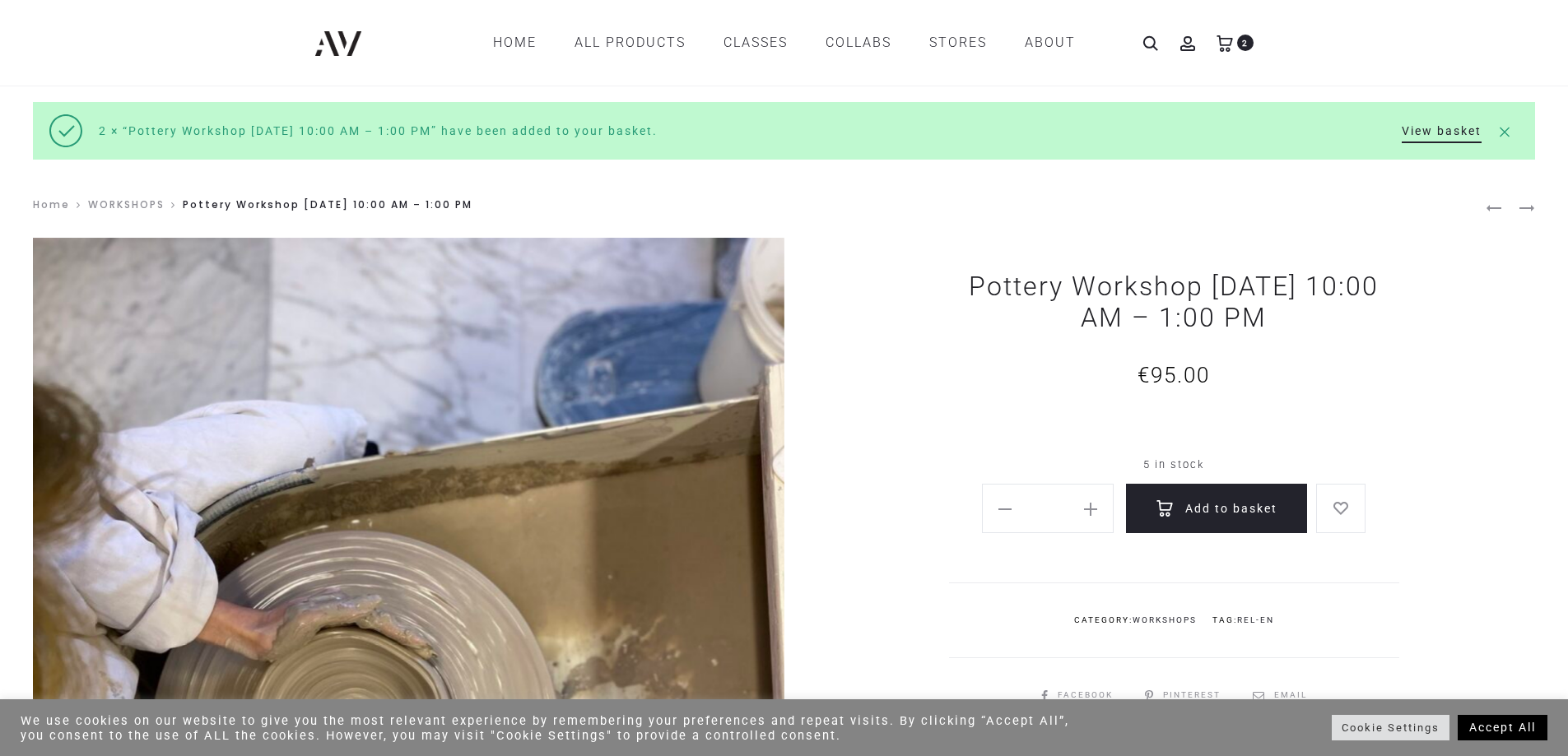
click at [1438, 129] on link "View basket" at bounding box center [1441, 131] width 80 height 25
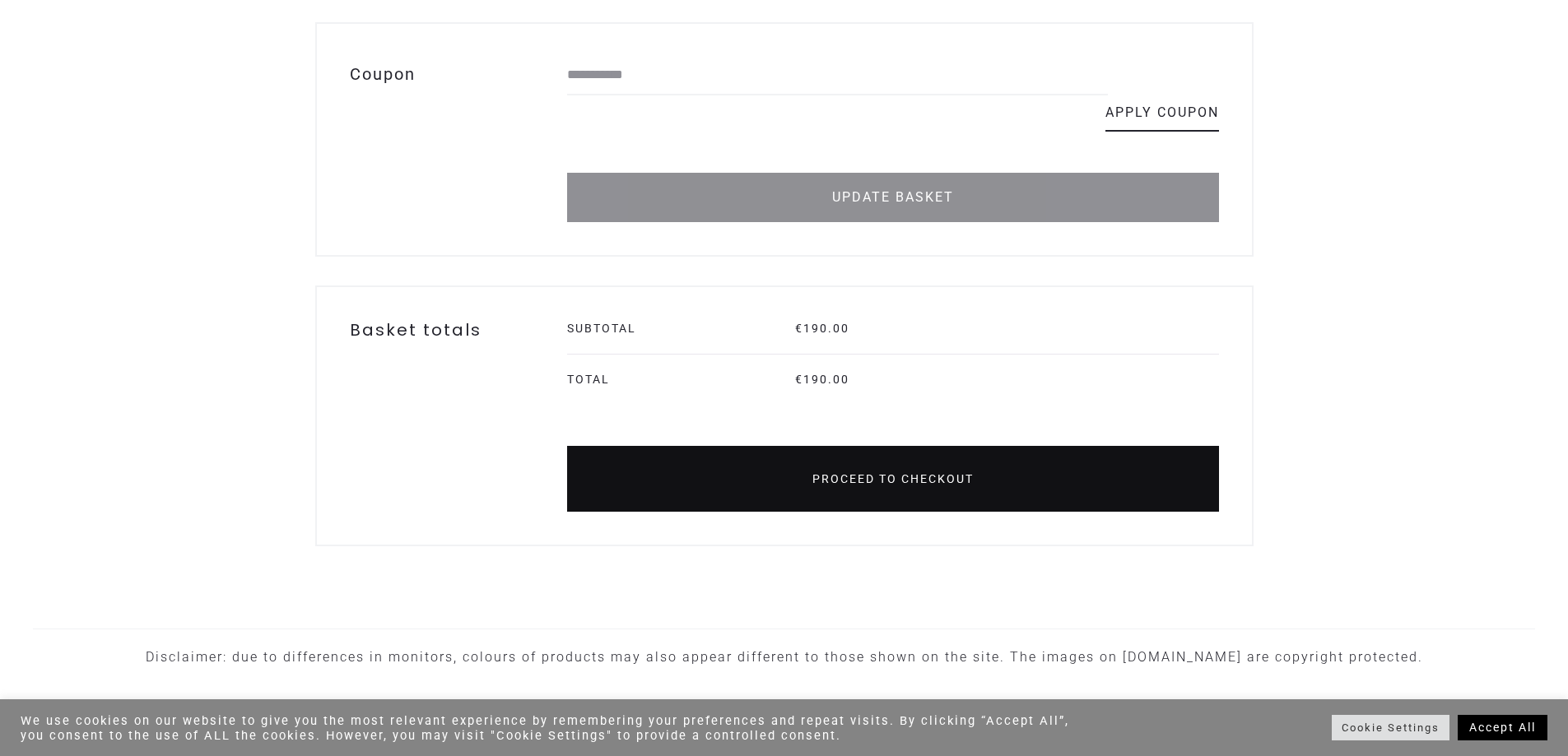
scroll to position [411, 0]
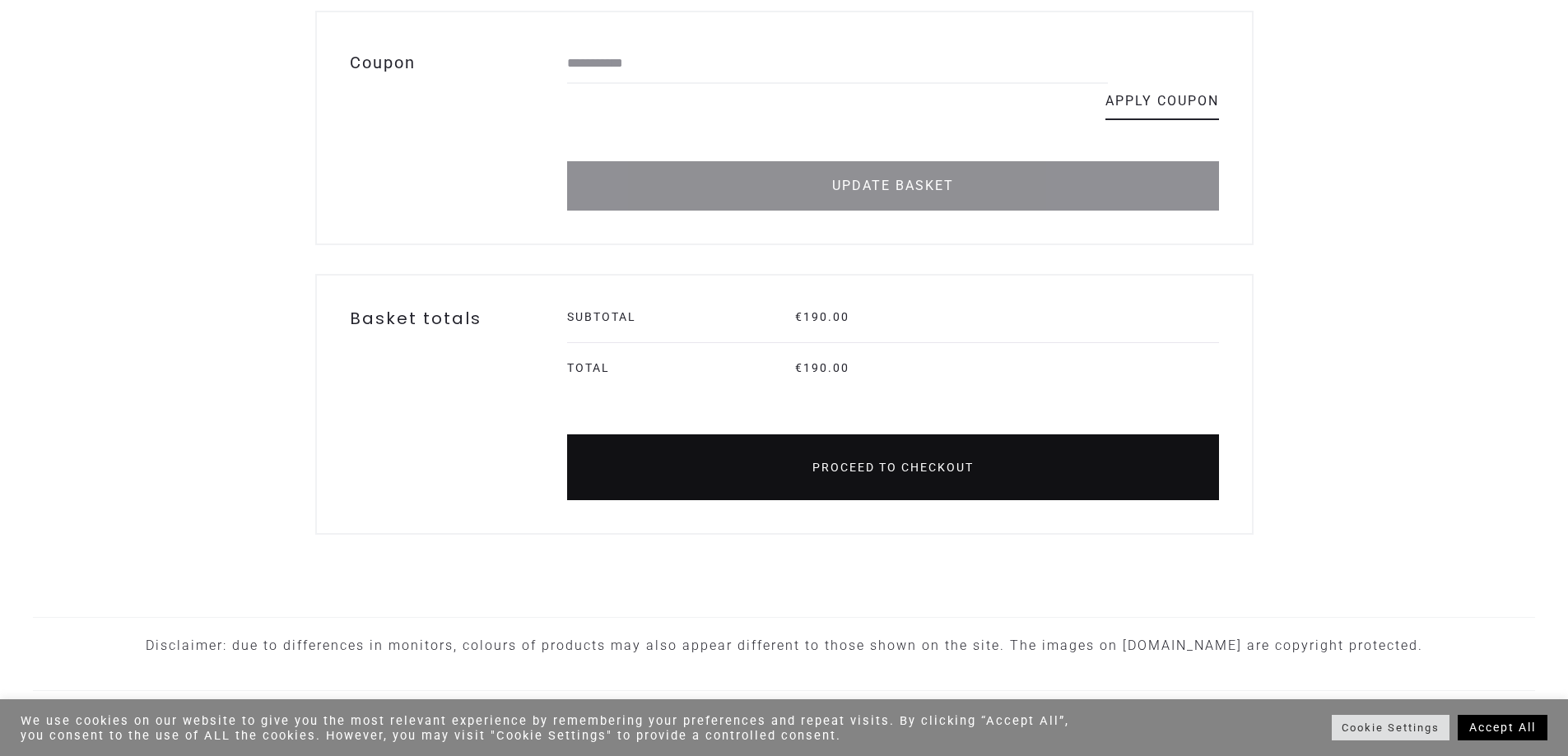
click at [855, 458] on link "Proceed to checkout" at bounding box center [893, 467] width 651 height 66
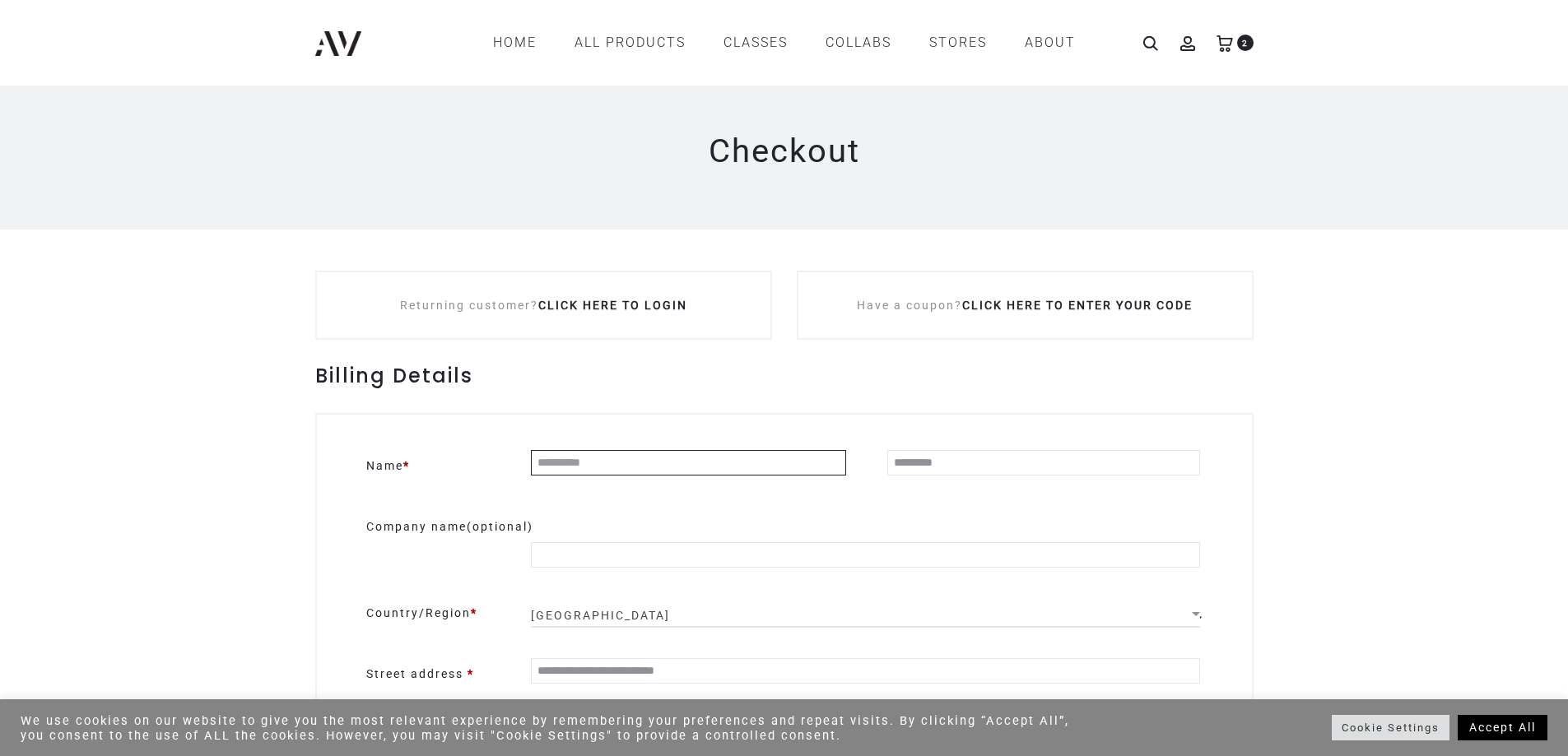
click at [644, 454] on input "Name *" at bounding box center [688, 463] width 315 height 26
type input "*****"
type input "*******"
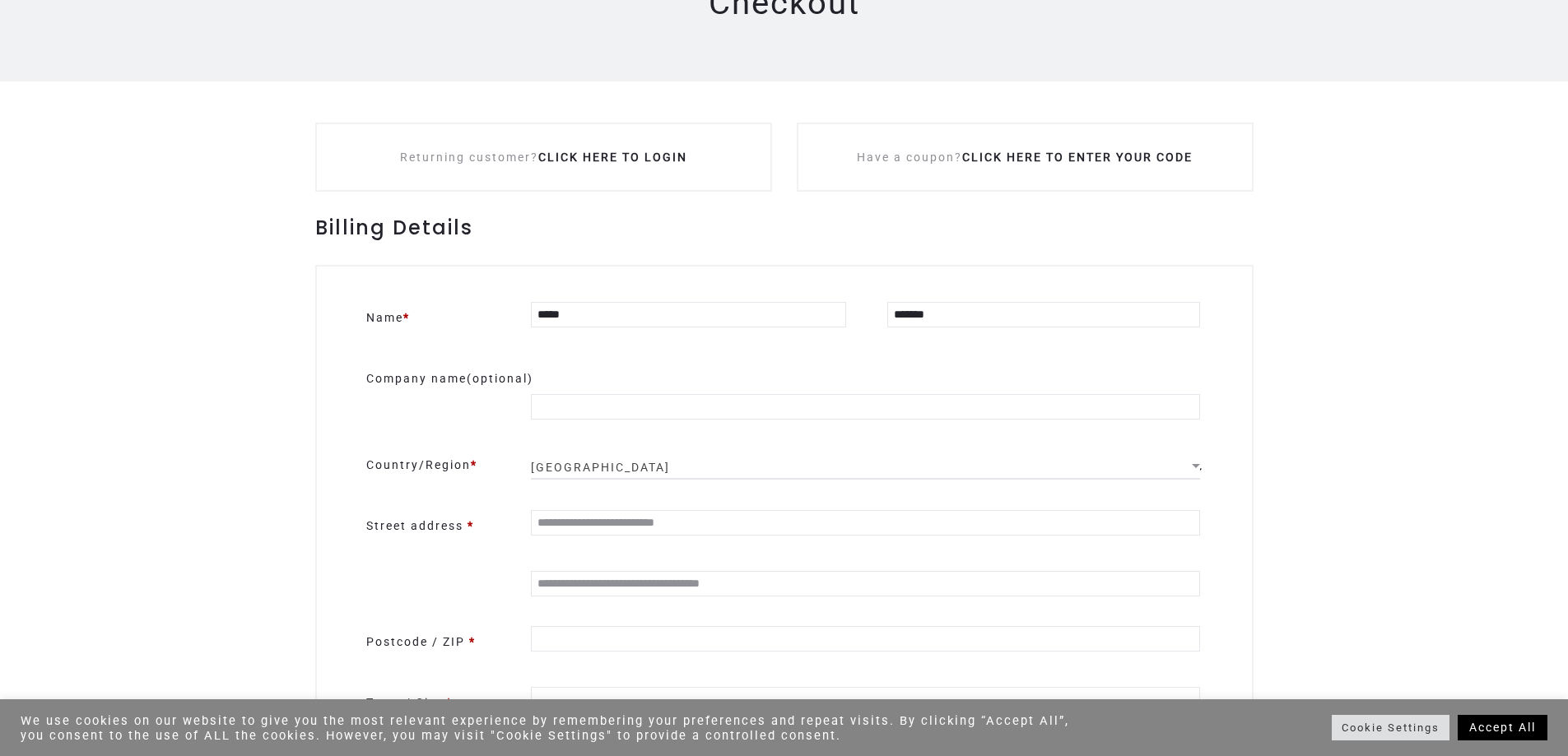
scroll to position [164, 0]
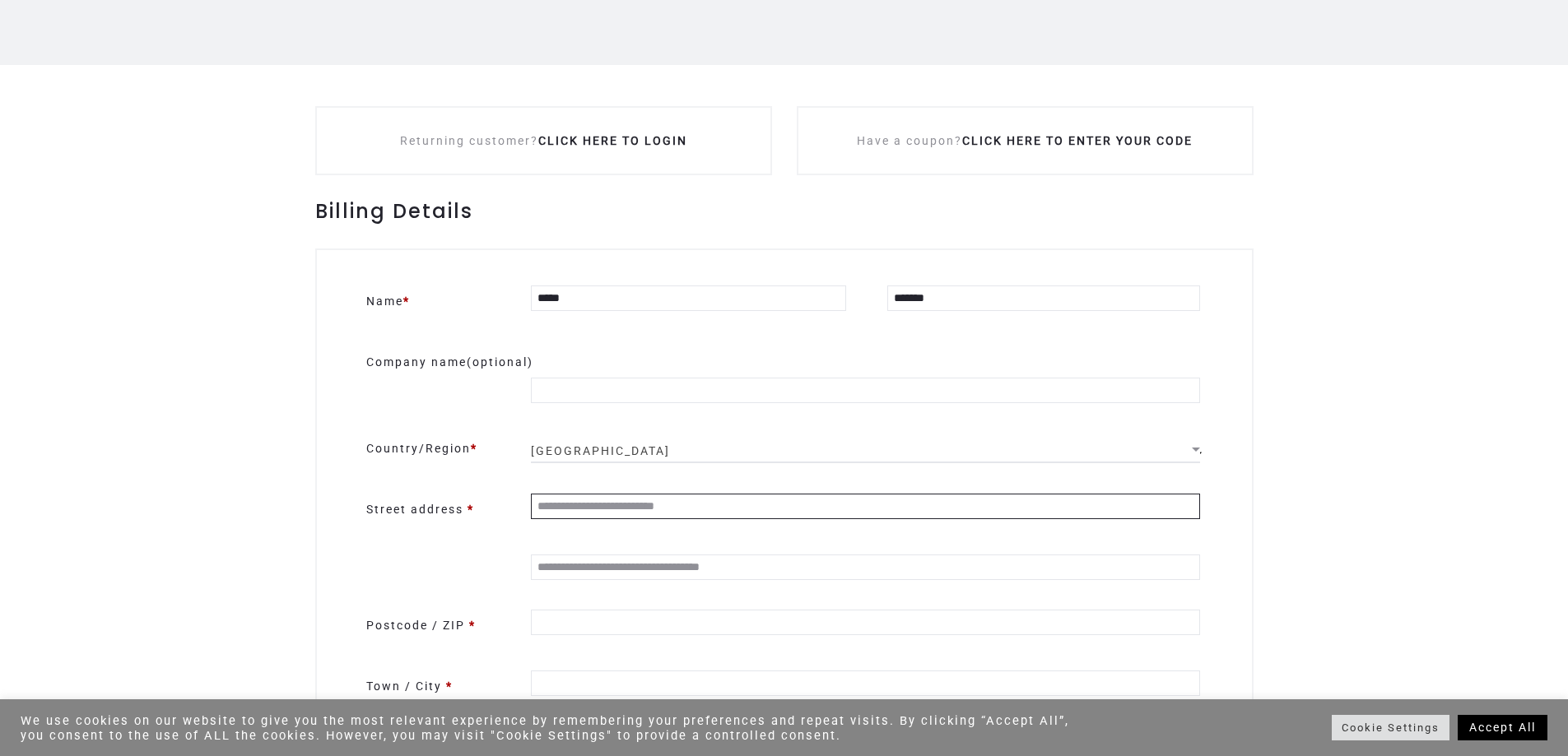
click at [598, 500] on input "Street address *" at bounding box center [865, 506] width 669 height 26
type input "**********"
type input "*******"
type input "*********"
type input "**********"
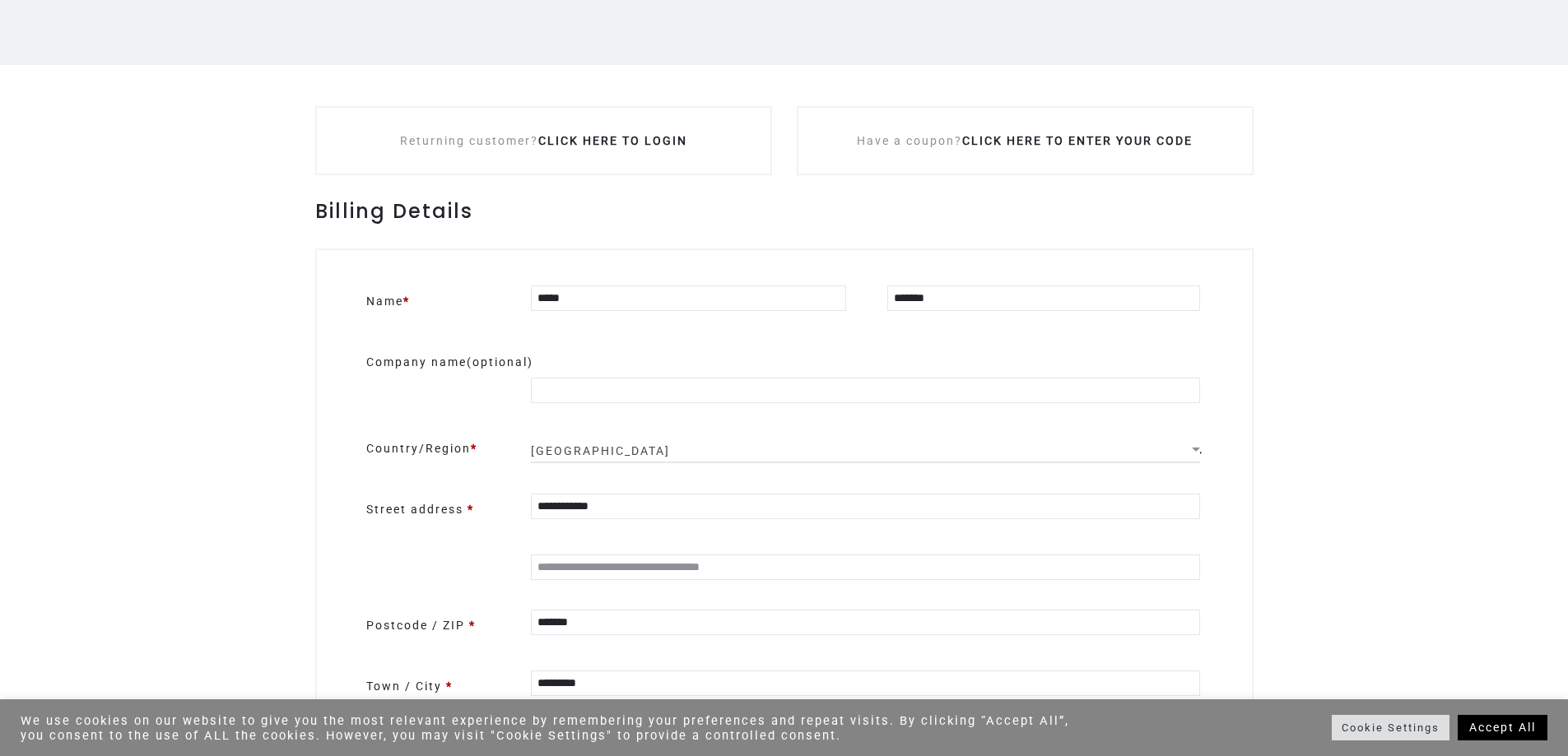
type input "**********"
click at [667, 497] on input "**********" at bounding box center [865, 506] width 669 height 26
type input "**********"
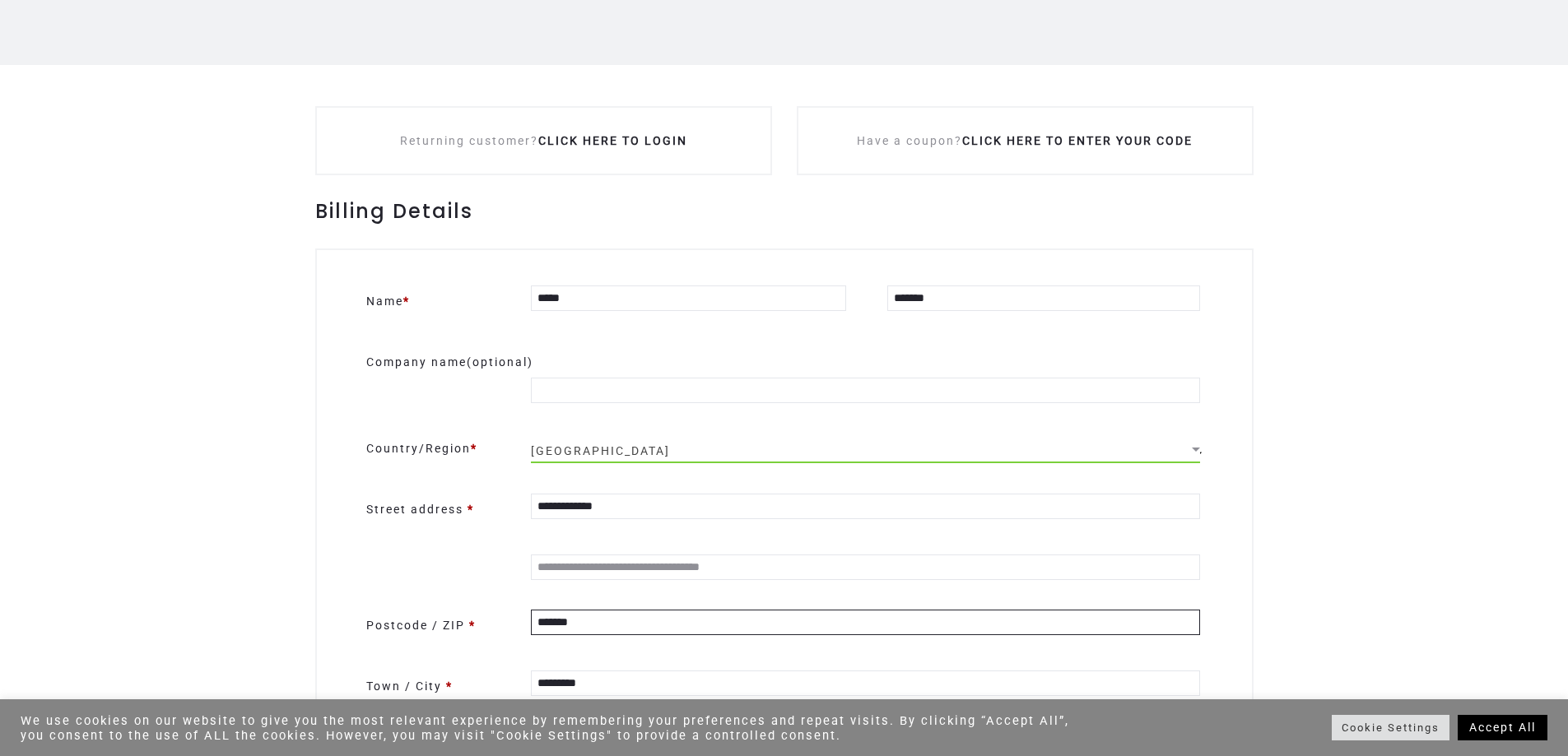
click at [616, 635] on input "*******" at bounding box center [865, 622] width 669 height 26
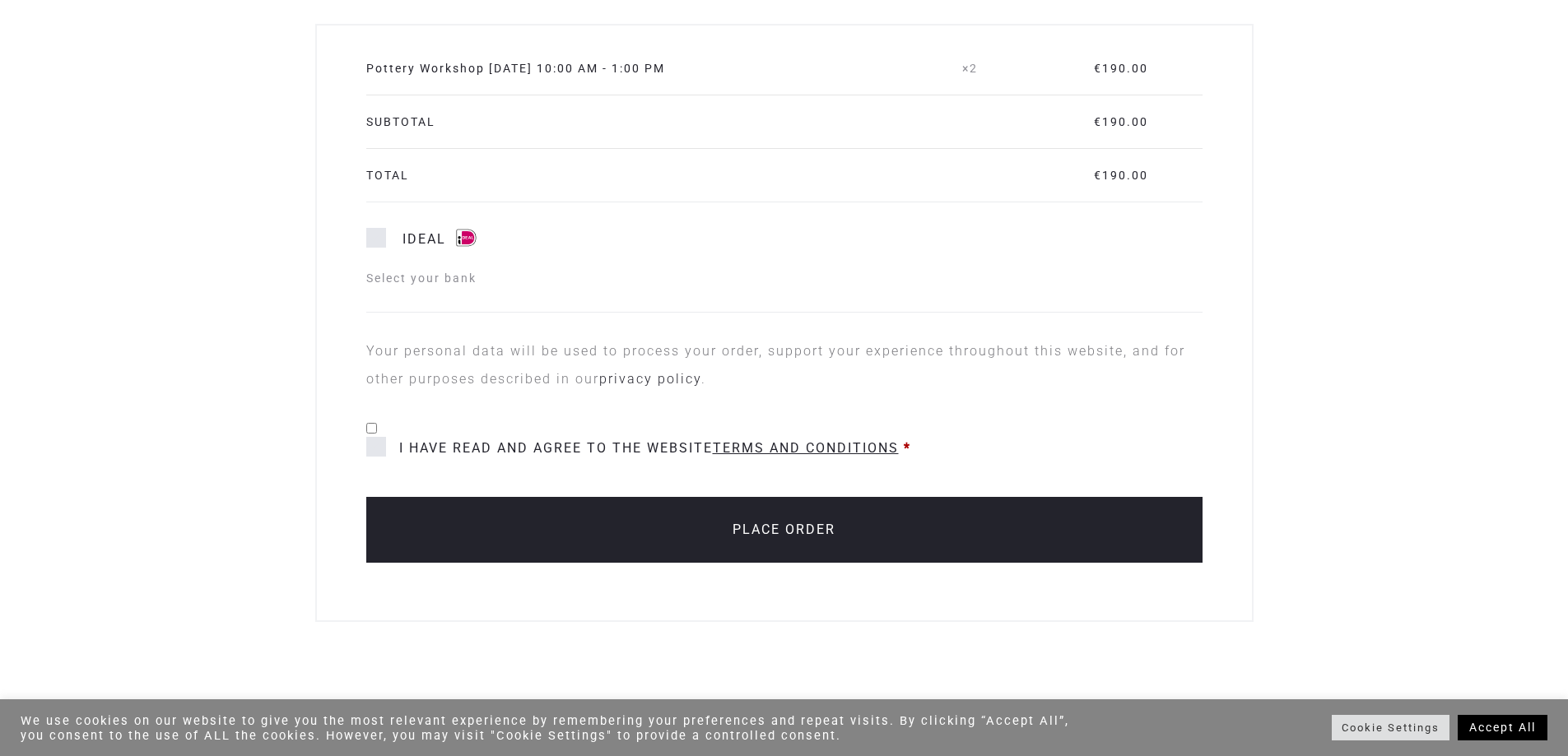
scroll to position [1317, 0]
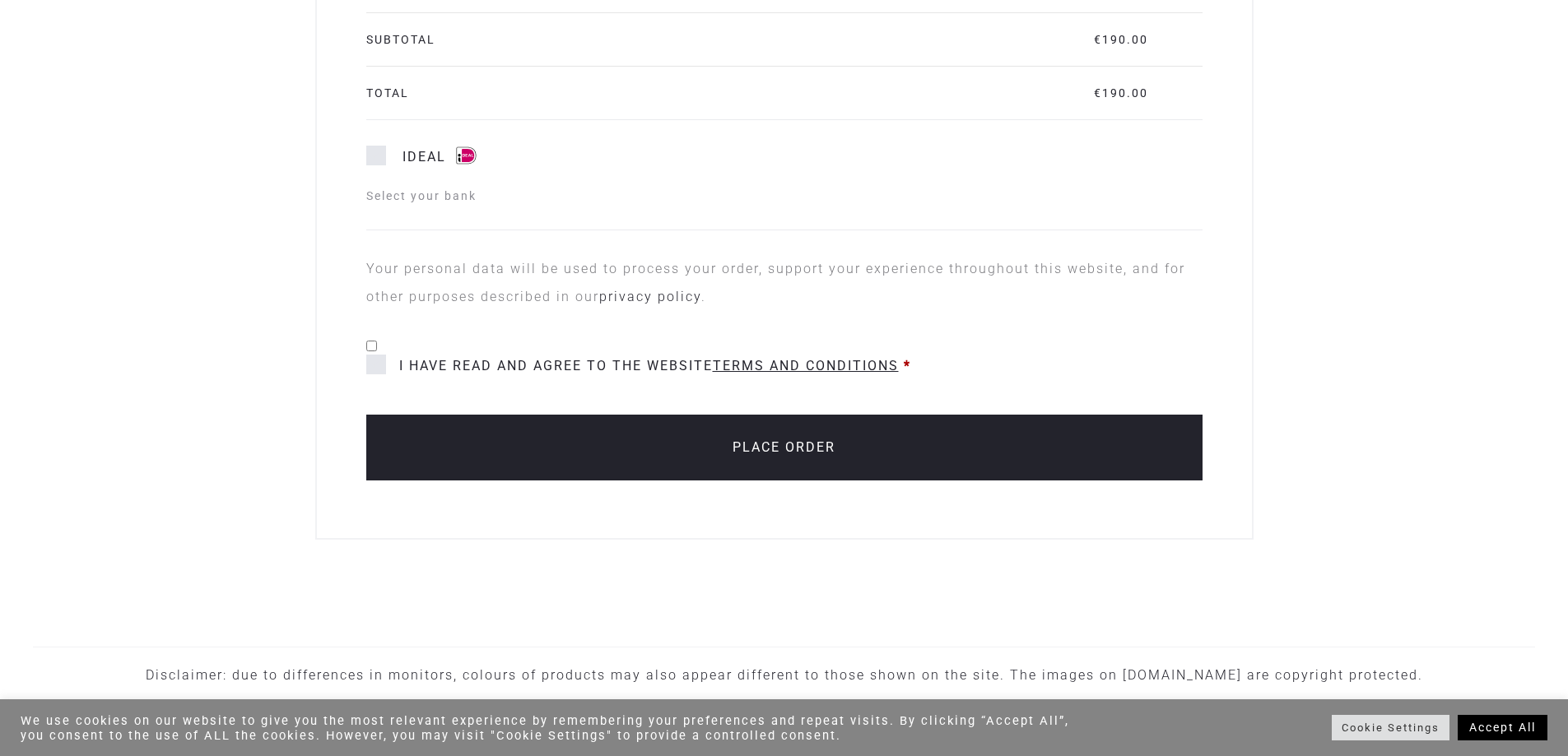
type input "*******"
click at [373, 377] on span "I have read and agree to the website terms and conditions" at bounding box center [632, 365] width 532 height 22
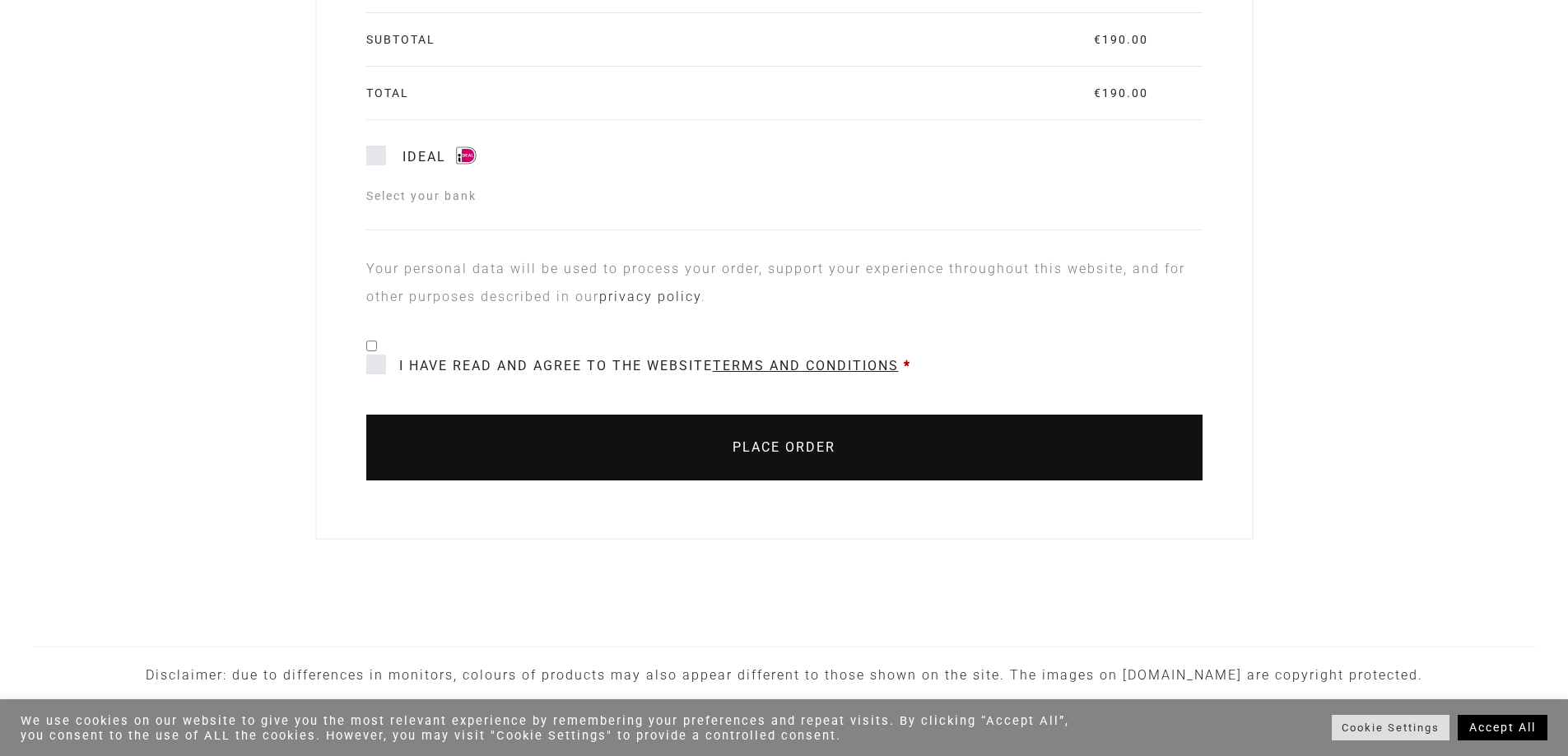
click at [627, 445] on button "Place order" at bounding box center [784, 448] width 836 height 66
